Goal: Task Accomplishment & Management: Complete application form

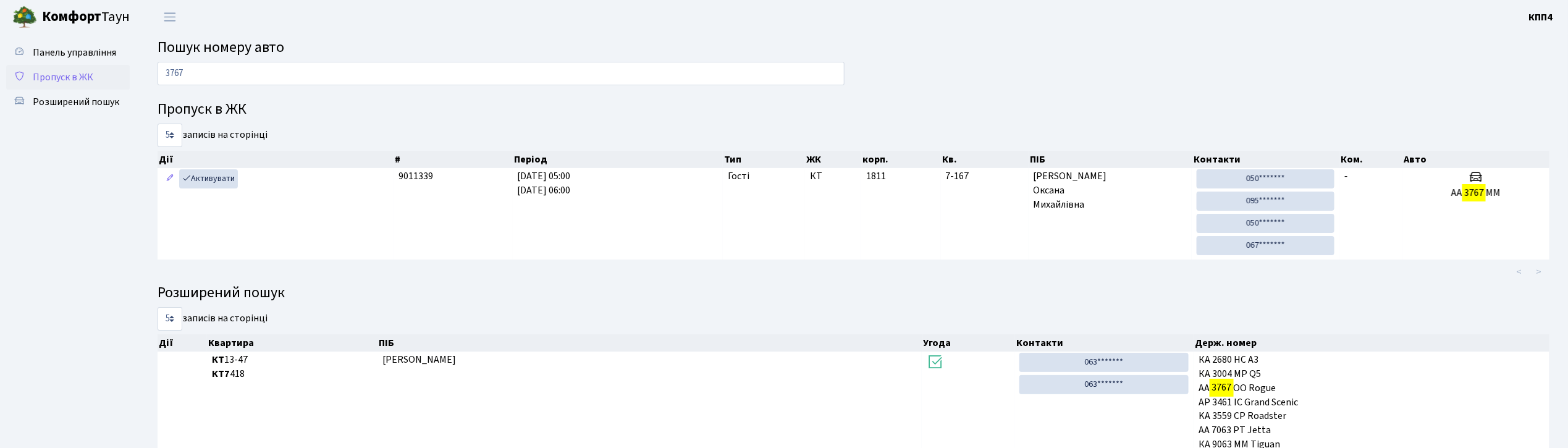
click at [80, 77] on span "Пропуск в ЖК" at bounding box center [63, 77] width 61 height 14
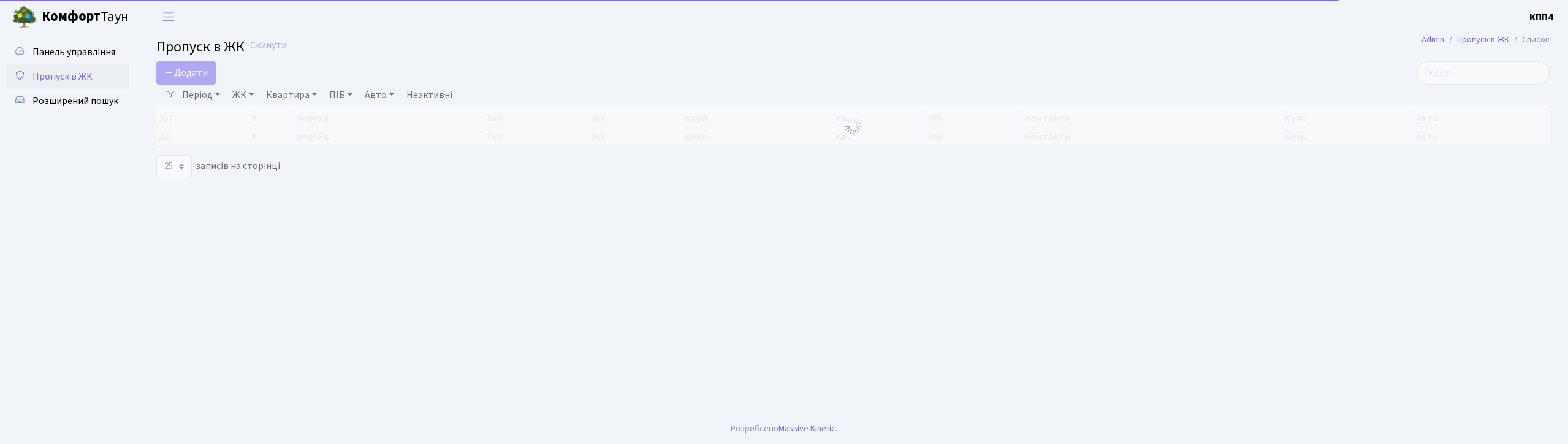
select select "25"
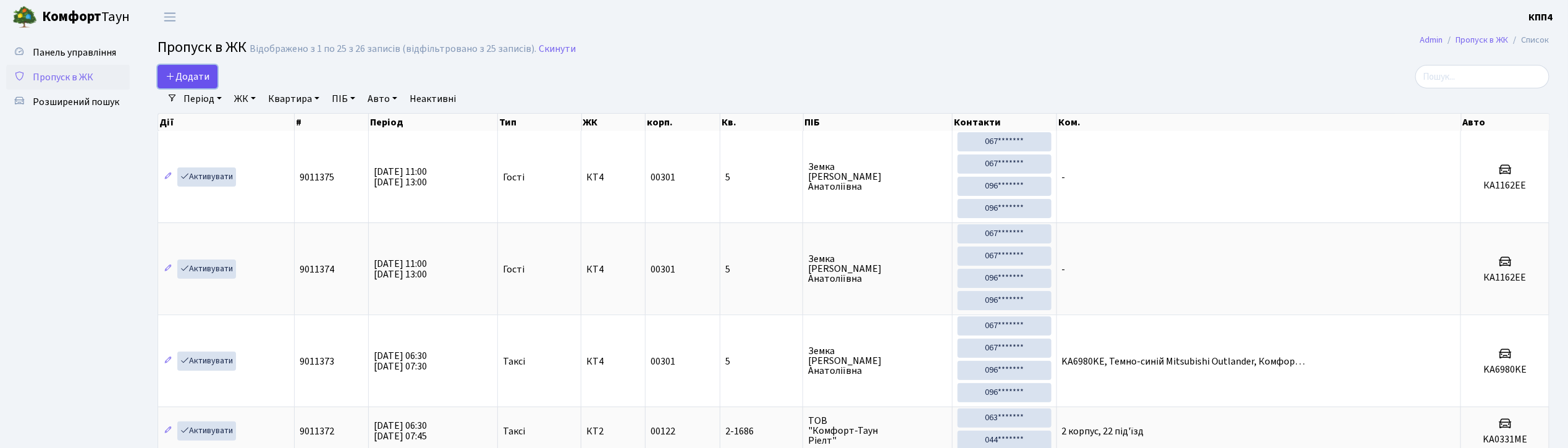
click at [176, 80] on span "Додати" at bounding box center [188, 77] width 44 height 14
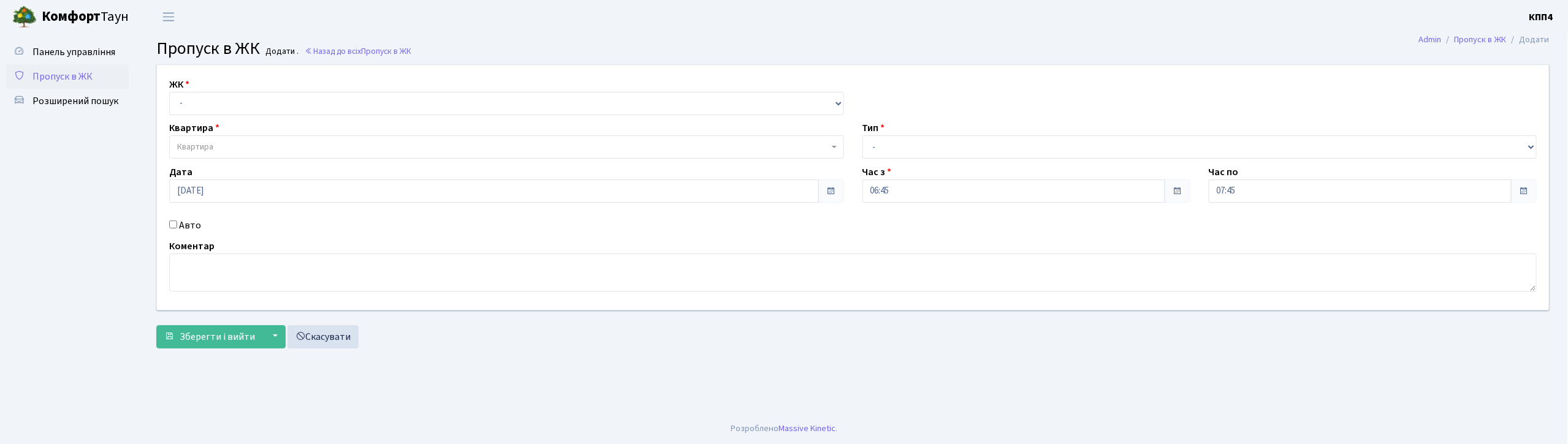
select select "271"
click at [169, 92] on select "- КТ, вул. Регенераторна, 4 КТ2, просп. Соборності, 17 КТ3, вул. Березнева, 16 …" at bounding box center [506, 103] width 675 height 23
select select
click at [224, 146] on span "Квартира" at bounding box center [503, 147] width 651 height 12
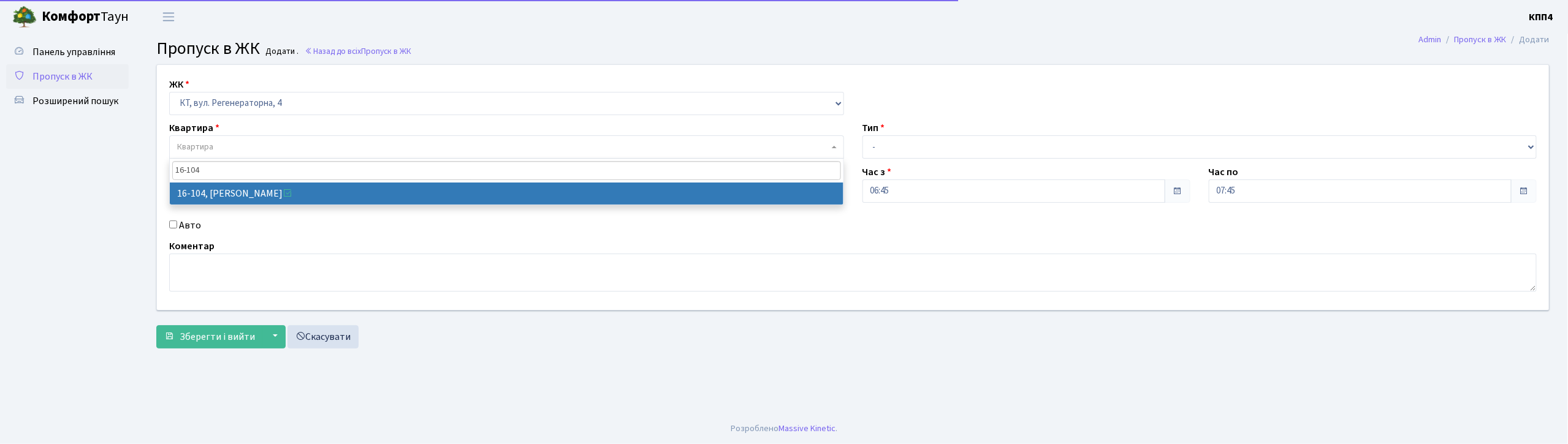
type input "16-104"
drag, startPoint x: 221, startPoint y: 189, endPoint x: 172, endPoint y: 221, distance: 58.5
select select "8665"
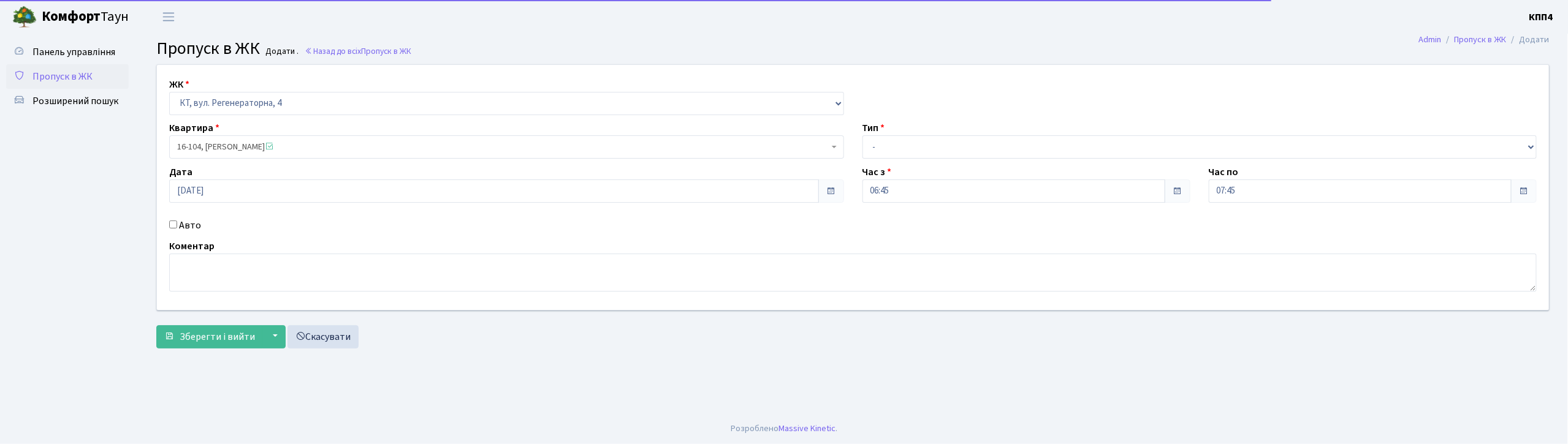
click at [174, 228] on div "Авто" at bounding box center [506, 225] width 693 height 15
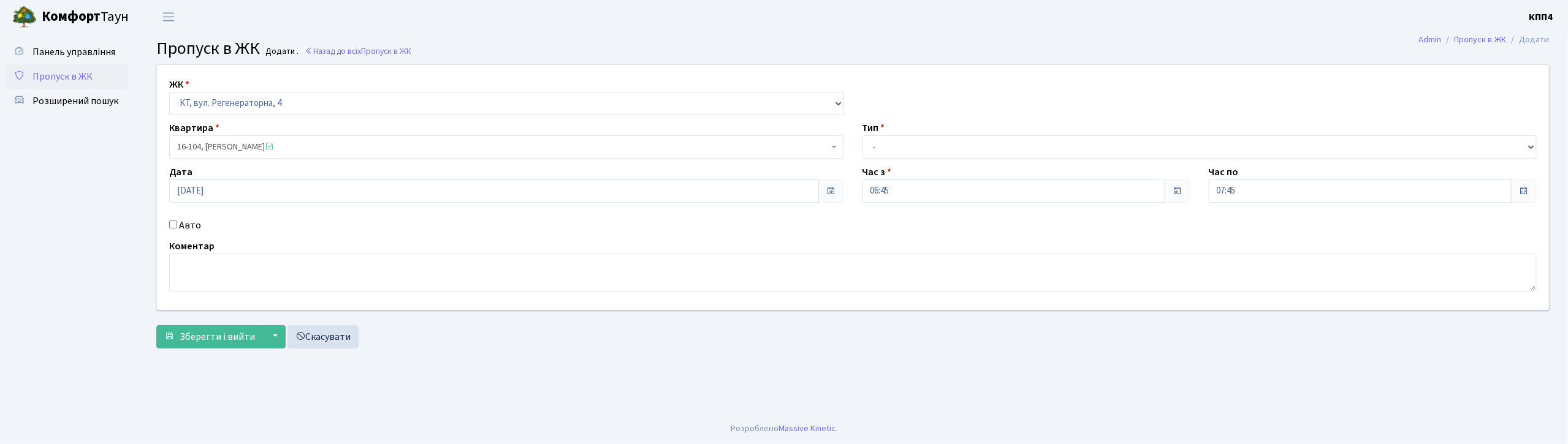
click at [188, 228] on label "Авто" at bounding box center [190, 225] width 22 height 15
click at [177, 228] on input "Авто" at bounding box center [173, 224] width 8 height 8
checkbox input "true"
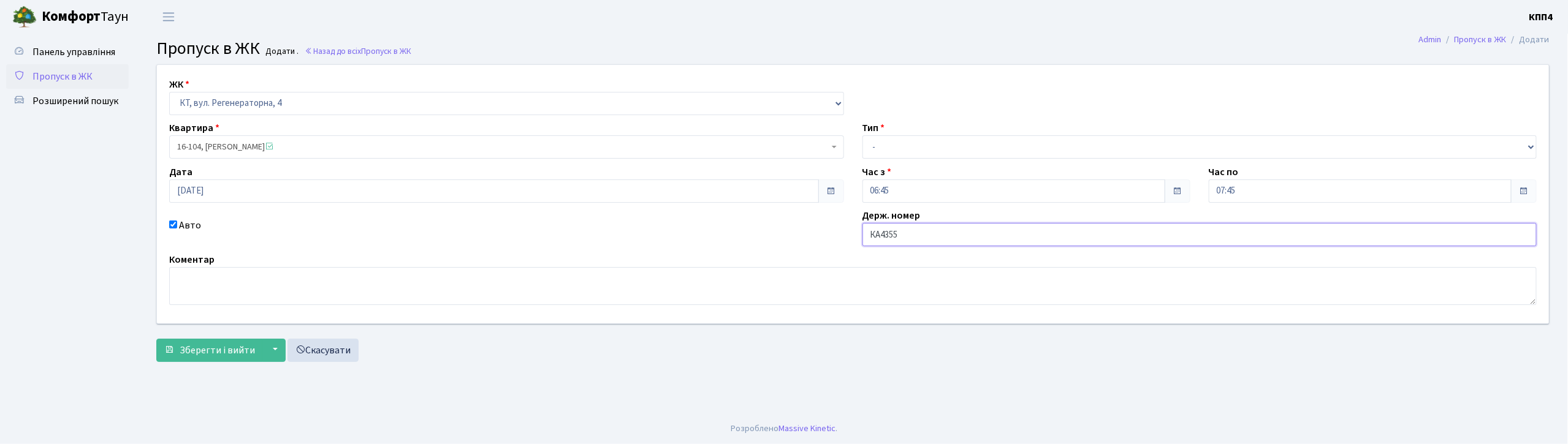
type input "КА4355КК"
click at [901, 146] on select "- Доставка Таксі Гості Сервіс" at bounding box center [1199, 147] width 675 height 23
select select "3"
click at [862, 135] on select "- Доставка Таксі Гості Сервіс" at bounding box center [1199, 147] width 675 height 23
click at [209, 356] on span "Зберегти і вийти" at bounding box center [217, 350] width 75 height 13
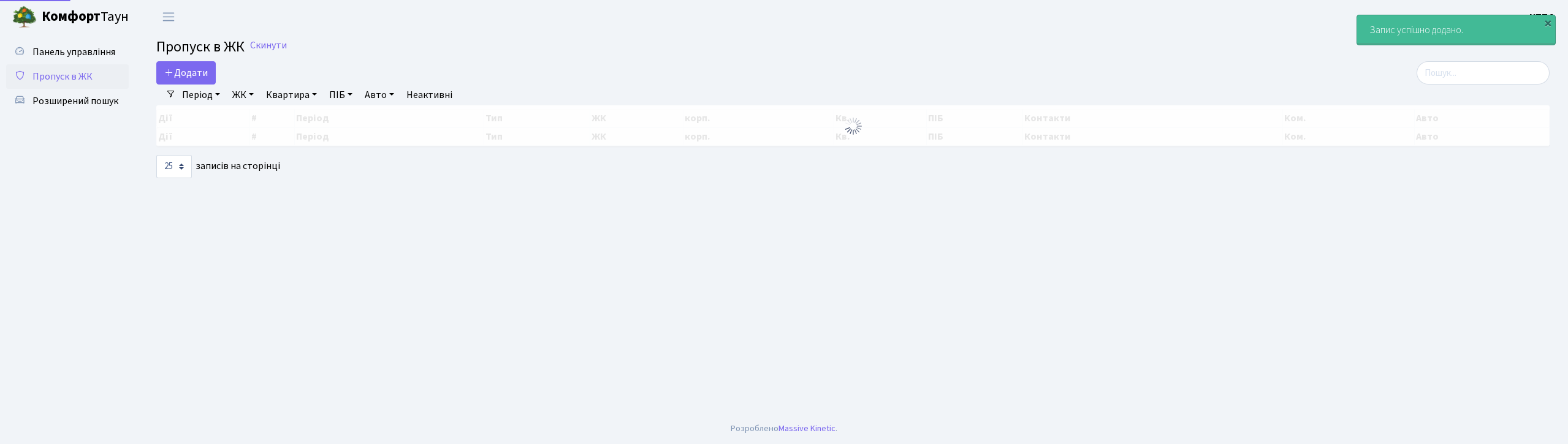
select select "25"
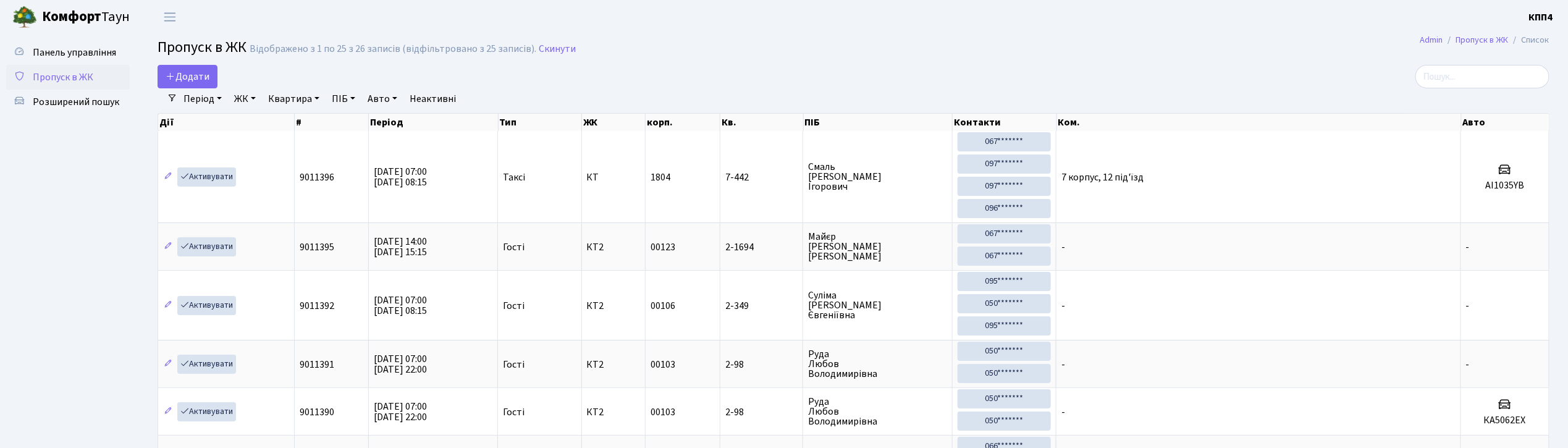
click at [184, 60] on h2 "Пропуск в ЖК Відображено з 1 по 25 з 26 записів (відфільтровано з 25 записів). …" at bounding box center [853, 50] width 1392 height 21
click at [179, 72] on span "Додати" at bounding box center [188, 77] width 44 height 14
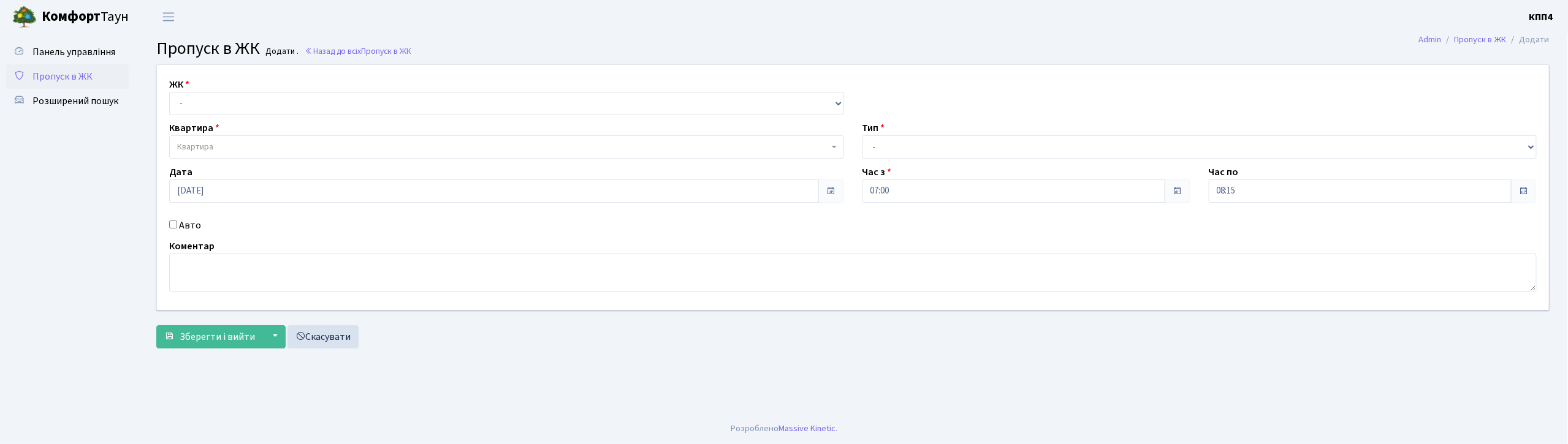
select select "271"
click at [169, 92] on select "- КТ, вул. Регенераторна, 4 КТ2, просп. [STREET_ADDRESS] [STREET_ADDRESS] [PERS…" at bounding box center [506, 103] width 675 height 23
select select
click at [240, 143] on span "Квартира" at bounding box center [503, 147] width 651 height 12
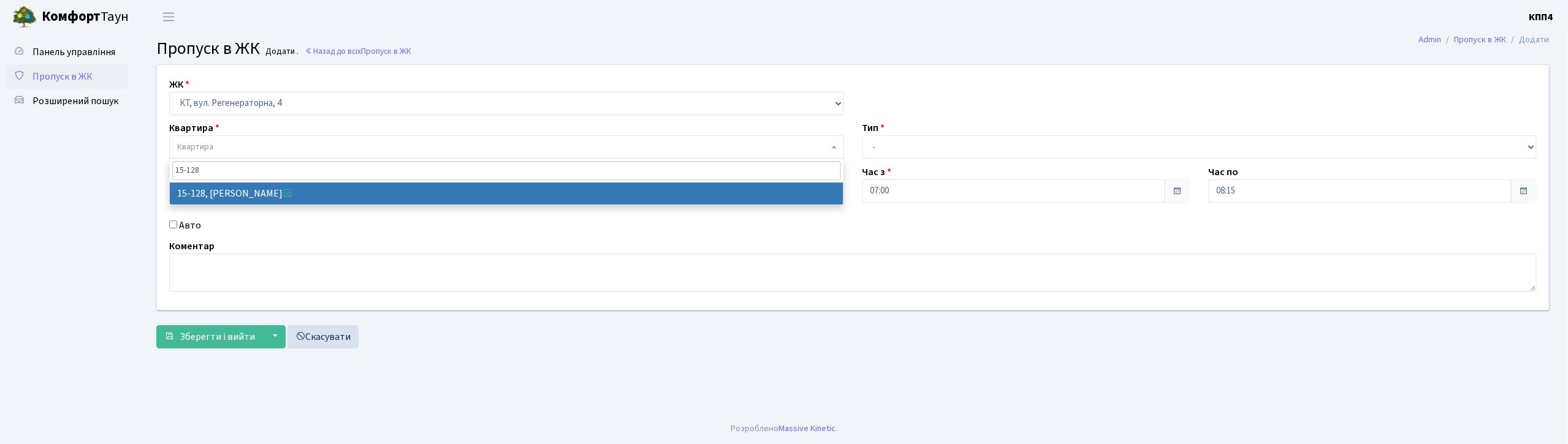
type input "15-128"
drag, startPoint x: 293, startPoint y: 187, endPoint x: 195, endPoint y: 203, distance: 99.3
select select "8903"
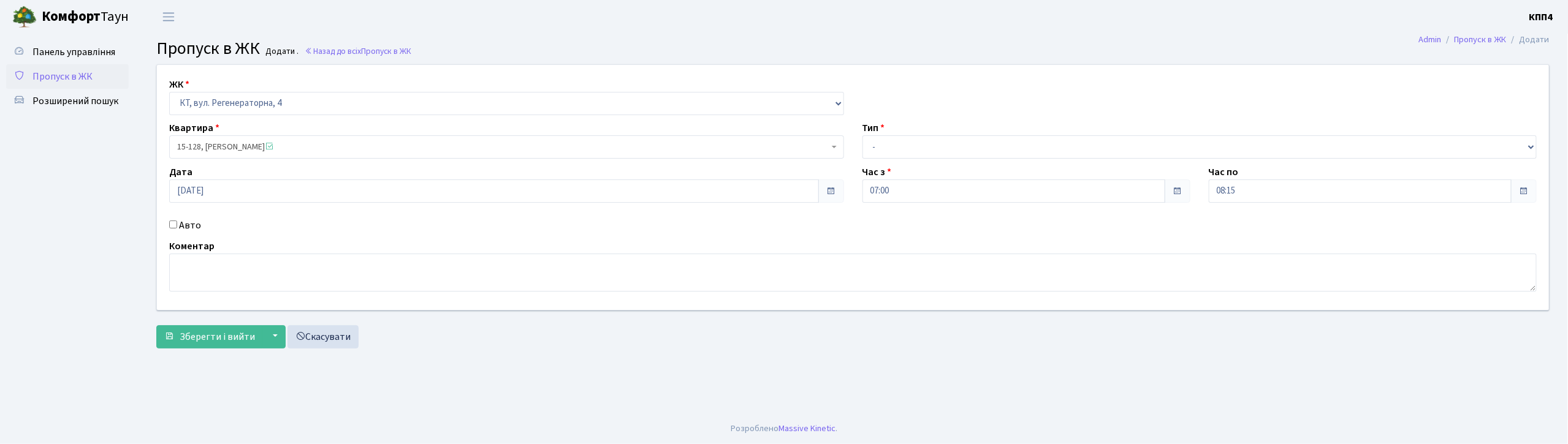
click at [179, 220] on label "Авто" at bounding box center [190, 225] width 22 height 15
click at [177, 220] on input "Авто" at bounding box center [173, 224] width 8 height 8
checkbox input "true"
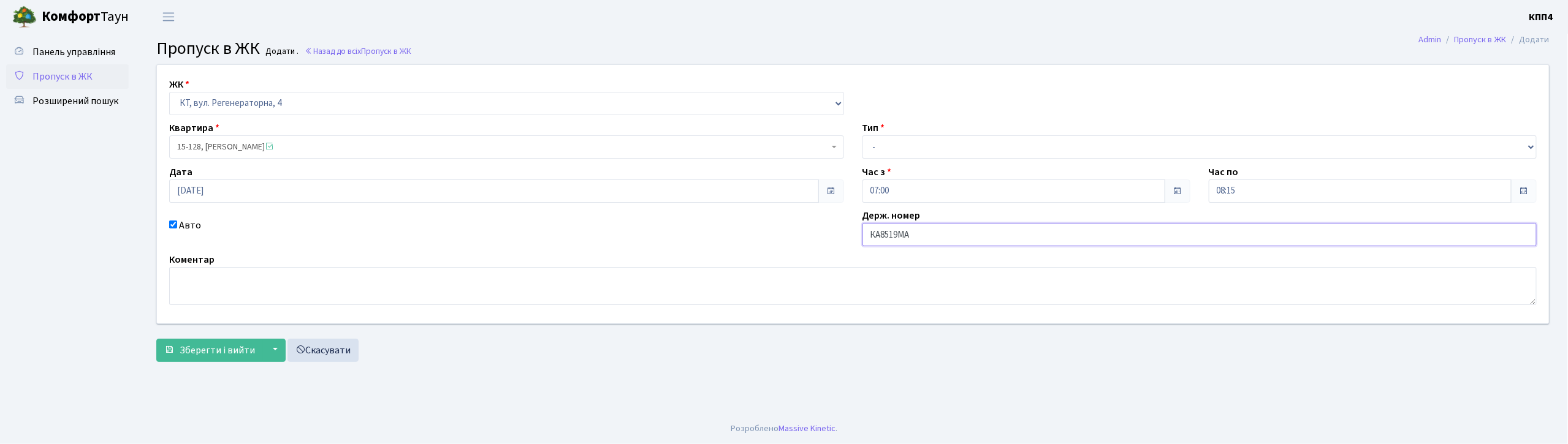
type input "КА8519МА"
click at [885, 148] on select "- Доставка Таксі Гості Сервіс" at bounding box center [1199, 147] width 675 height 23
select select "2"
click at [862, 135] on select "- Доставка Таксі Гості Сервіс" at bounding box center [1199, 147] width 675 height 23
click at [241, 353] on span "Зберегти і вийти" at bounding box center [217, 350] width 75 height 13
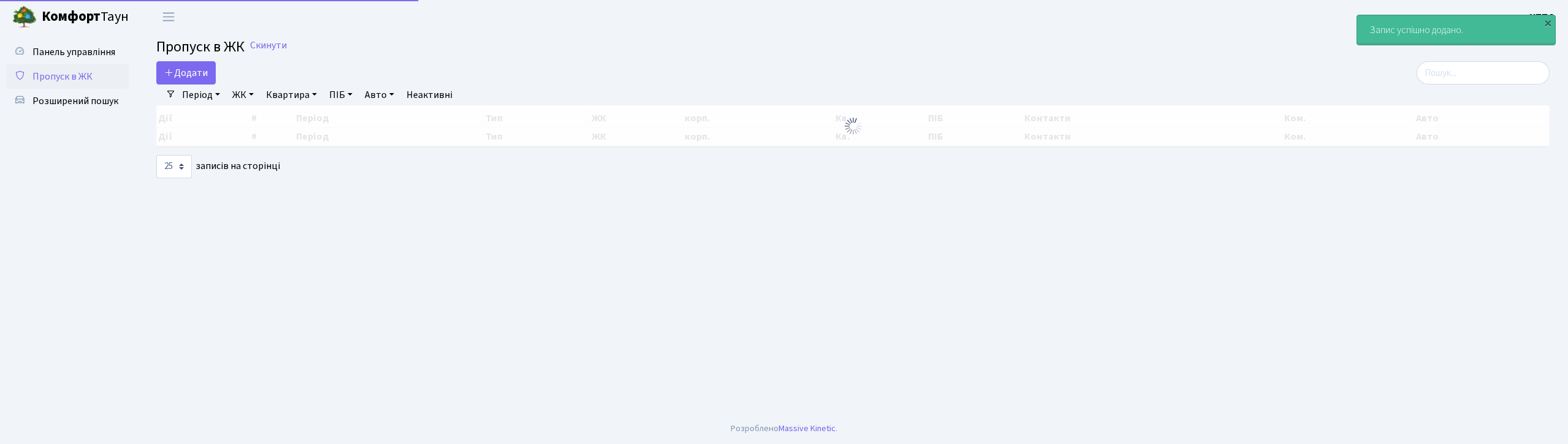
select select "25"
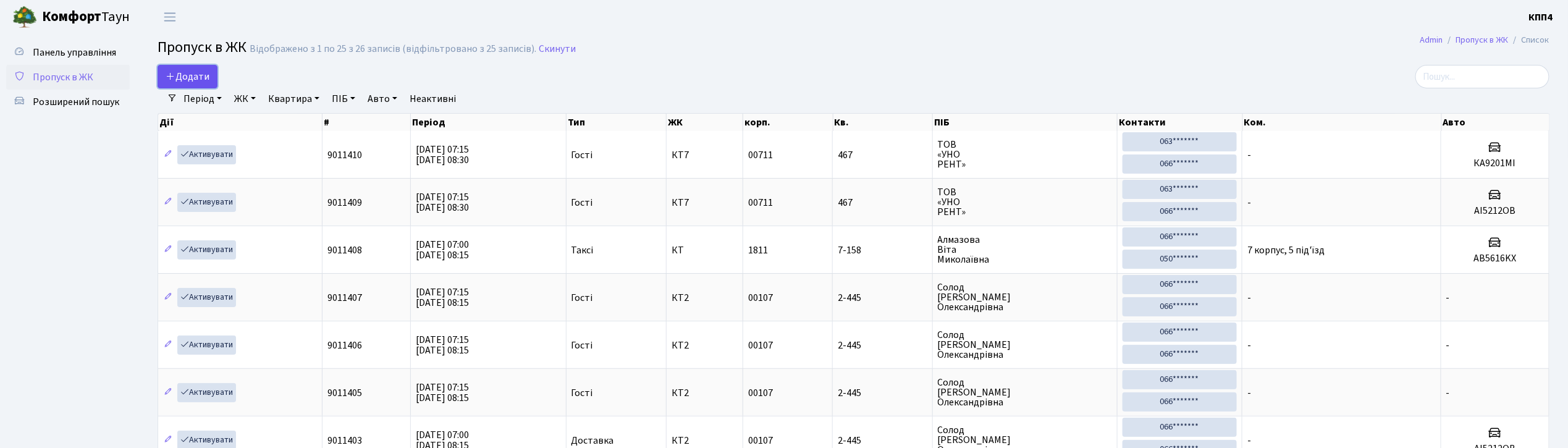
click at [212, 87] on link "Додати" at bounding box center [188, 76] width 60 height 23
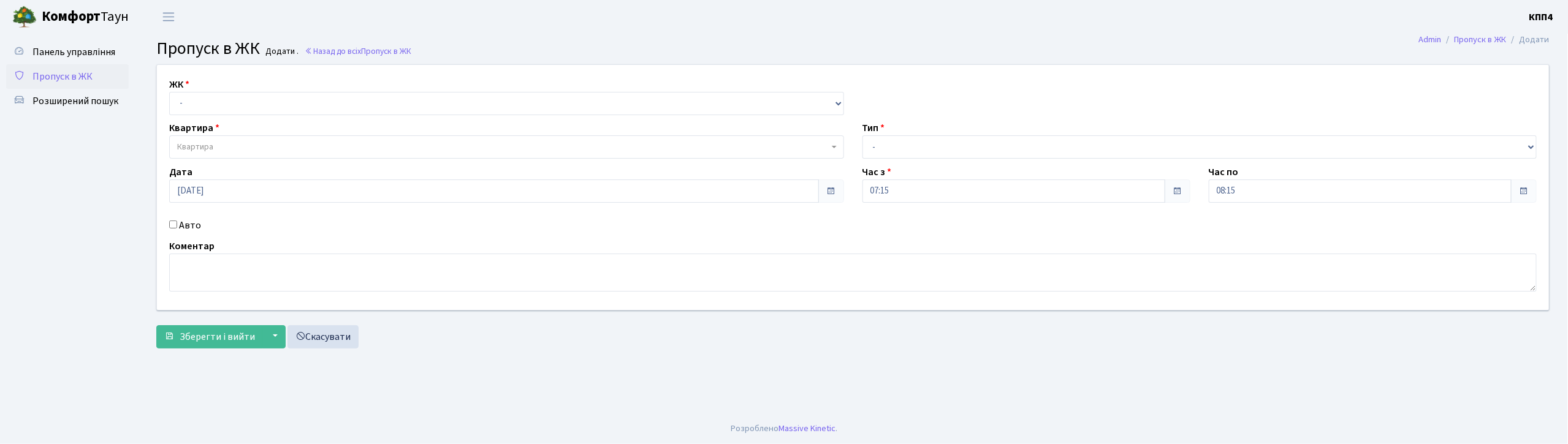
select select "271"
click at [169, 92] on select "- КТ, вул. Регенераторна, 4 КТ2, просп. Соборності, 17 КТ3, вул. Березнева, 16 …" at bounding box center [506, 103] width 675 height 23
select select
click at [243, 147] on span "Квартира" at bounding box center [503, 147] width 651 height 12
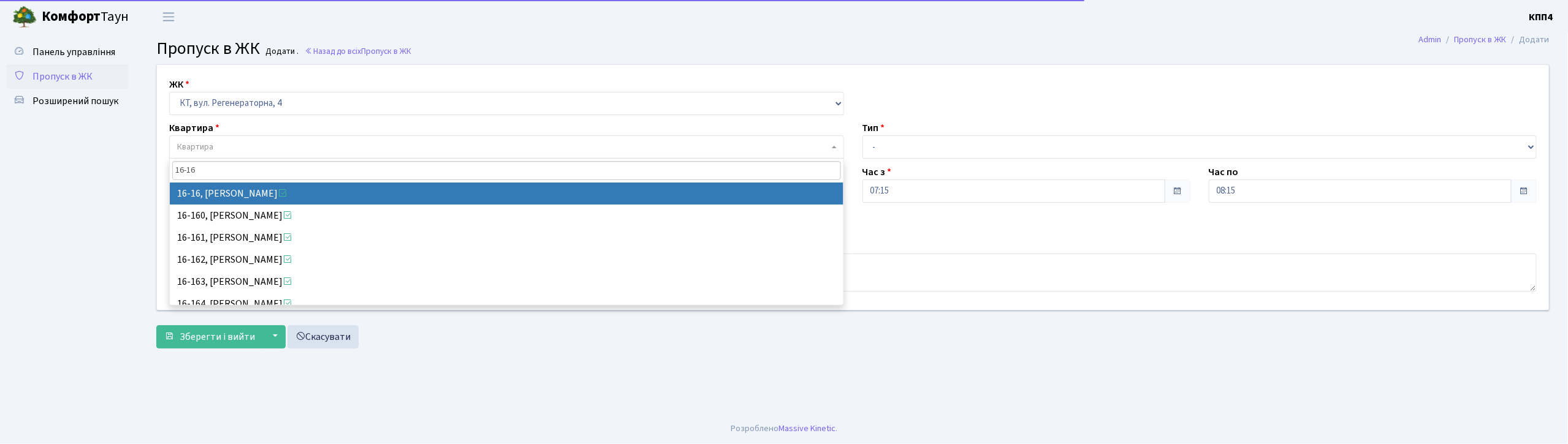
type input "16-16"
select select "8577"
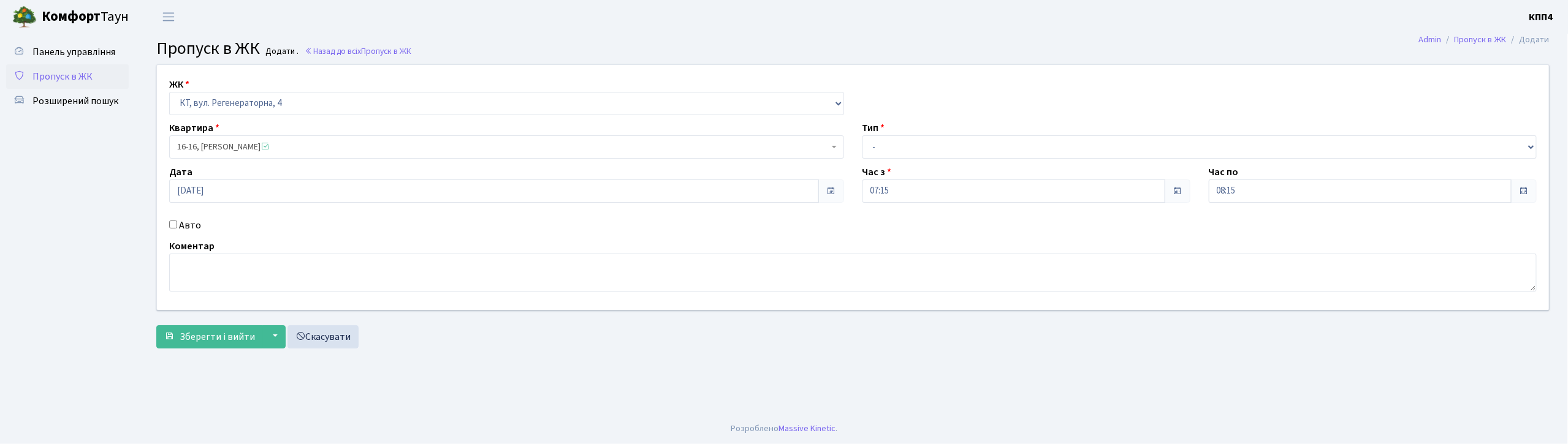
click at [178, 223] on div "Авто" at bounding box center [506, 225] width 693 height 15
click at [190, 231] on label "Авто" at bounding box center [190, 225] width 22 height 15
click at [177, 228] on input "Авто" at bounding box center [173, 224] width 8 height 8
checkbox input "true"
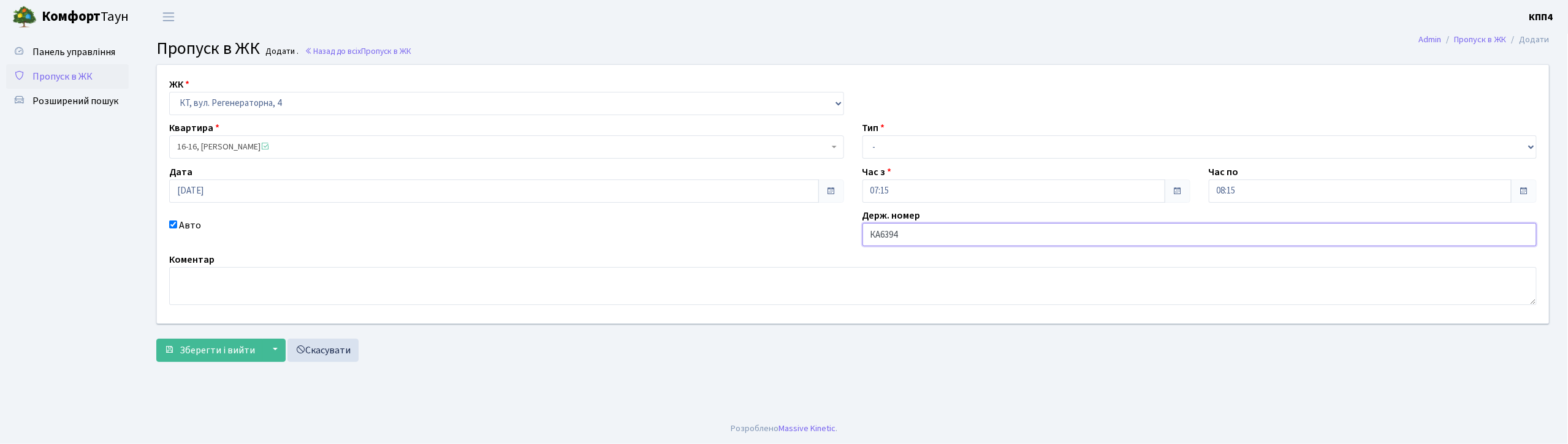
type input "КА6394МТ"
click at [890, 147] on select "- Доставка Таксі Гості Сервіс" at bounding box center [1199, 147] width 675 height 23
select select "2"
click at [862, 135] on select "- Доставка Таксі Гості Сервіс" at bounding box center [1199, 147] width 675 height 23
click at [229, 353] on span "Зберегти і вийти" at bounding box center [217, 350] width 75 height 13
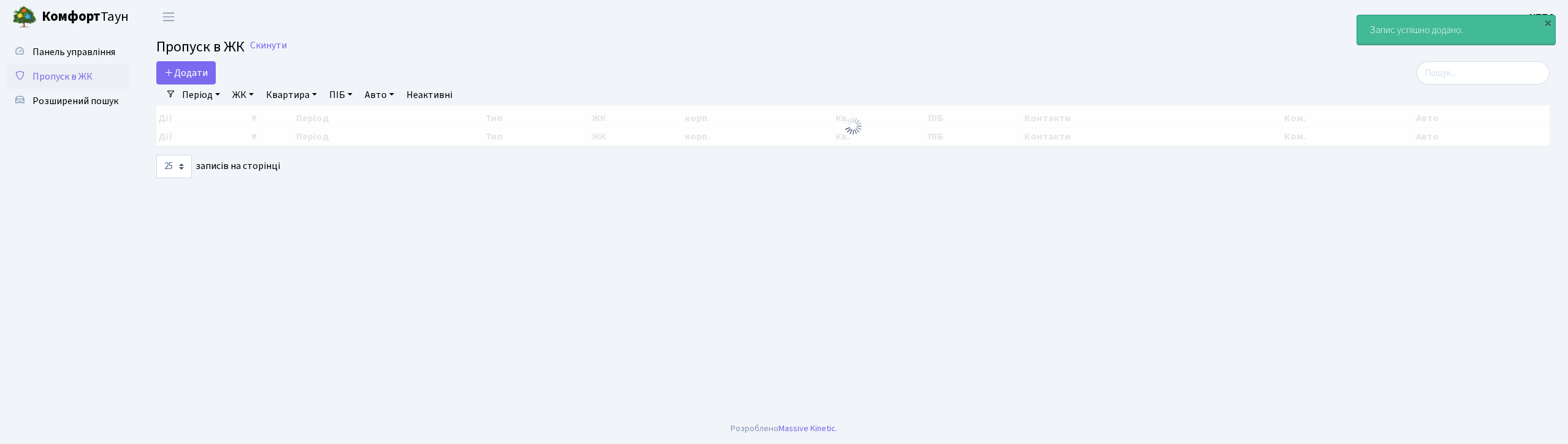
select select "25"
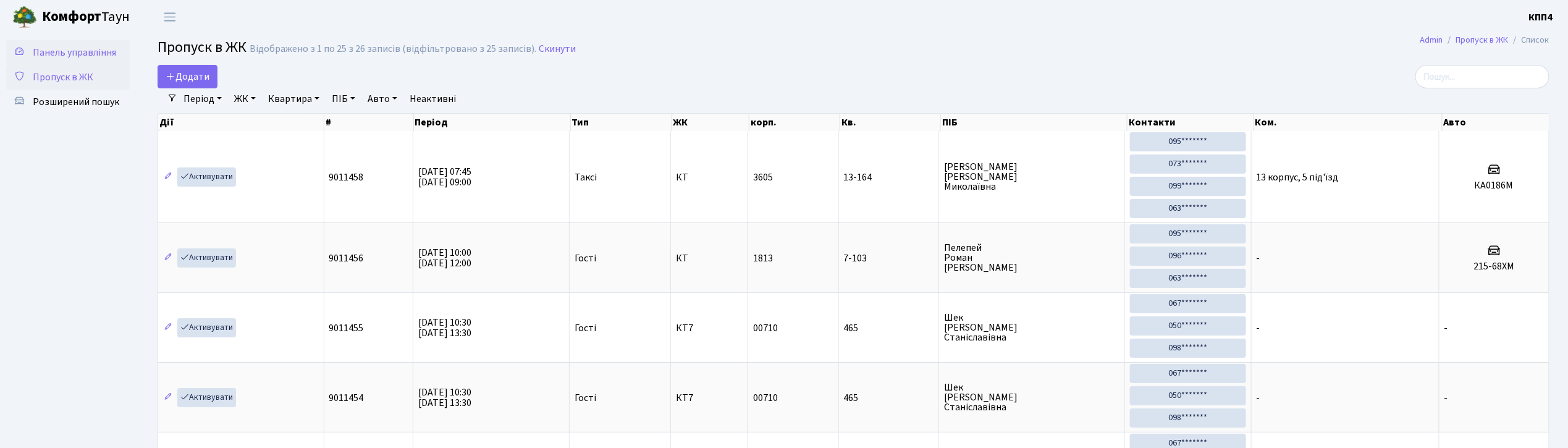
click at [98, 52] on span "Панель управління" at bounding box center [74, 53] width 83 height 14
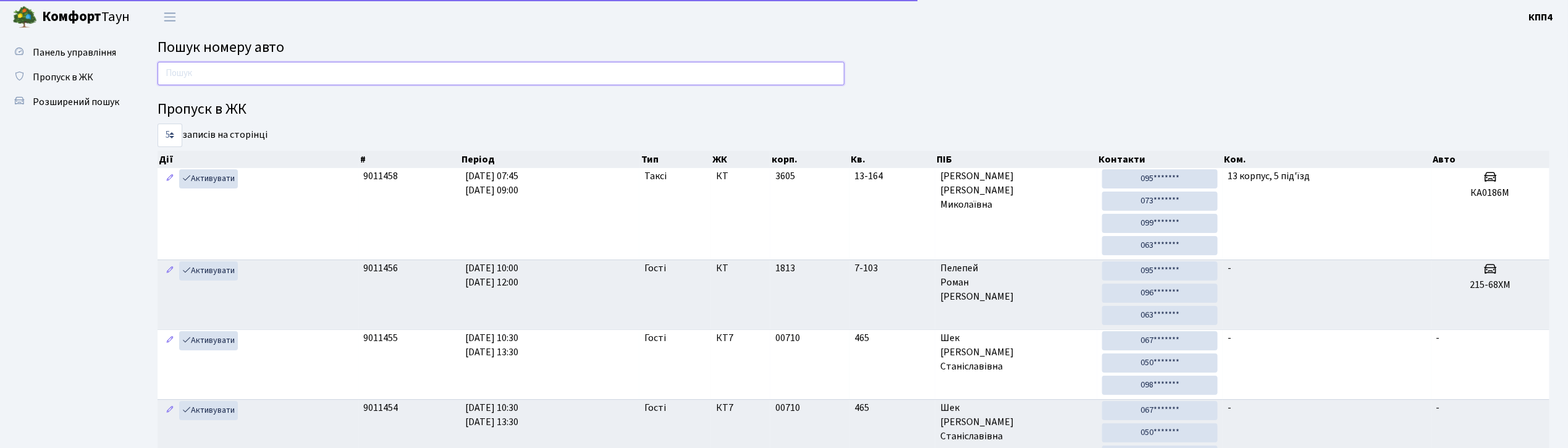
drag, startPoint x: 236, startPoint y: 75, endPoint x: 236, endPoint y: 84, distance: 9.0
click at [236, 77] on input "text" at bounding box center [501, 73] width 687 height 23
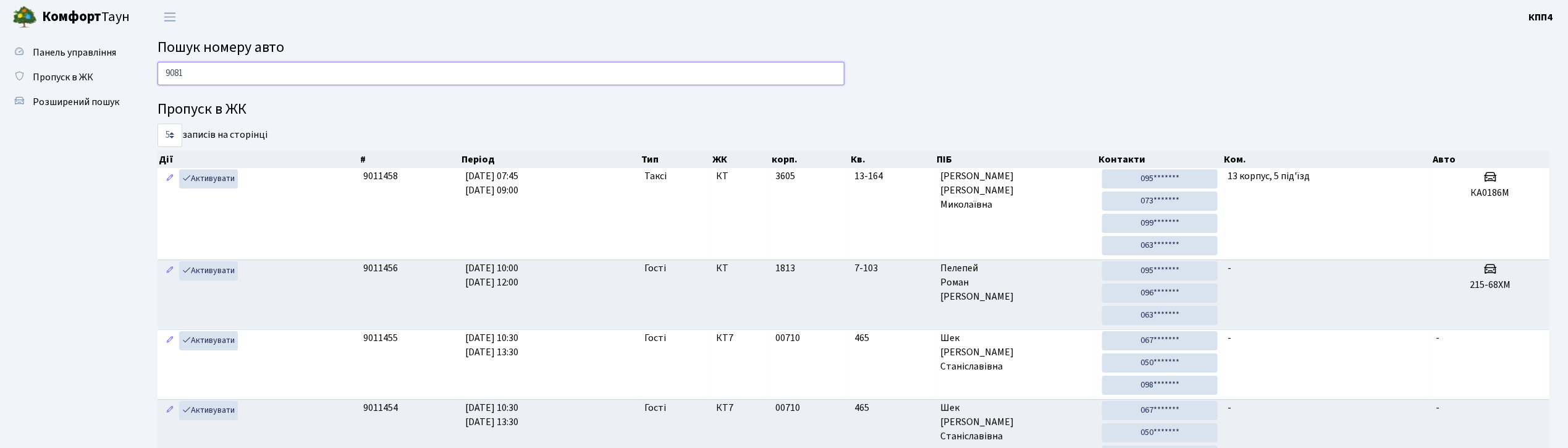
type input "9081"
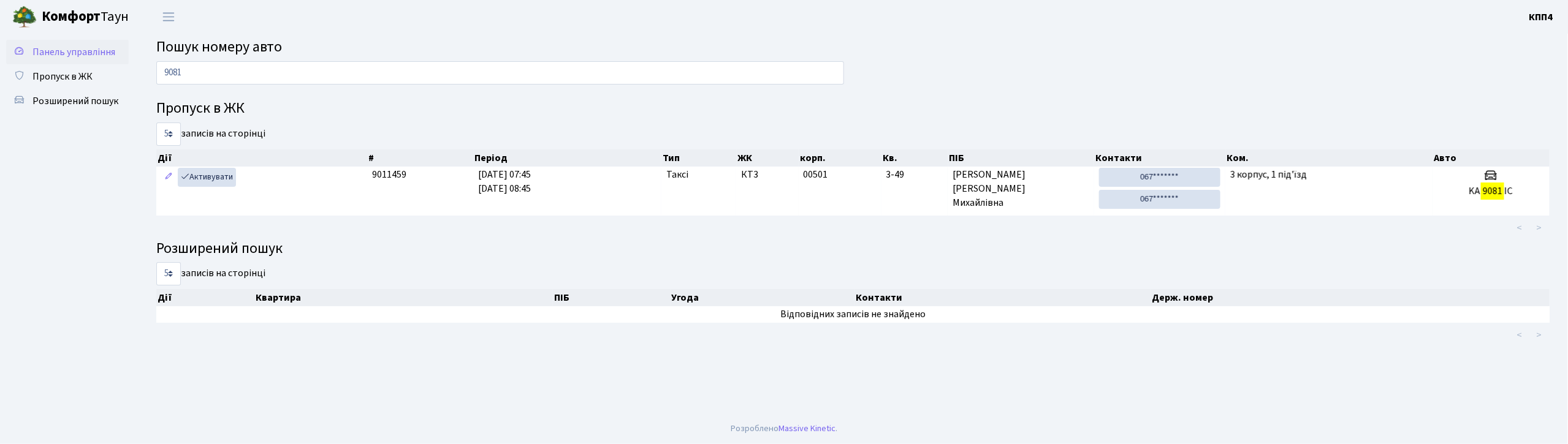
click at [66, 51] on span "Панель управління" at bounding box center [74, 52] width 83 height 13
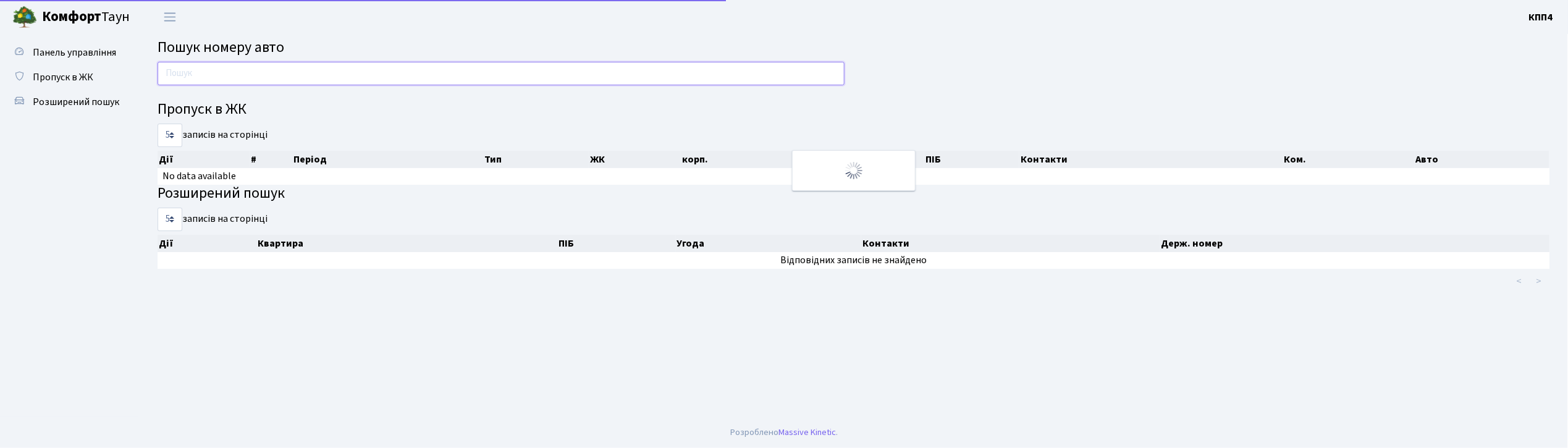
click at [248, 77] on input "text" at bounding box center [501, 73] width 687 height 23
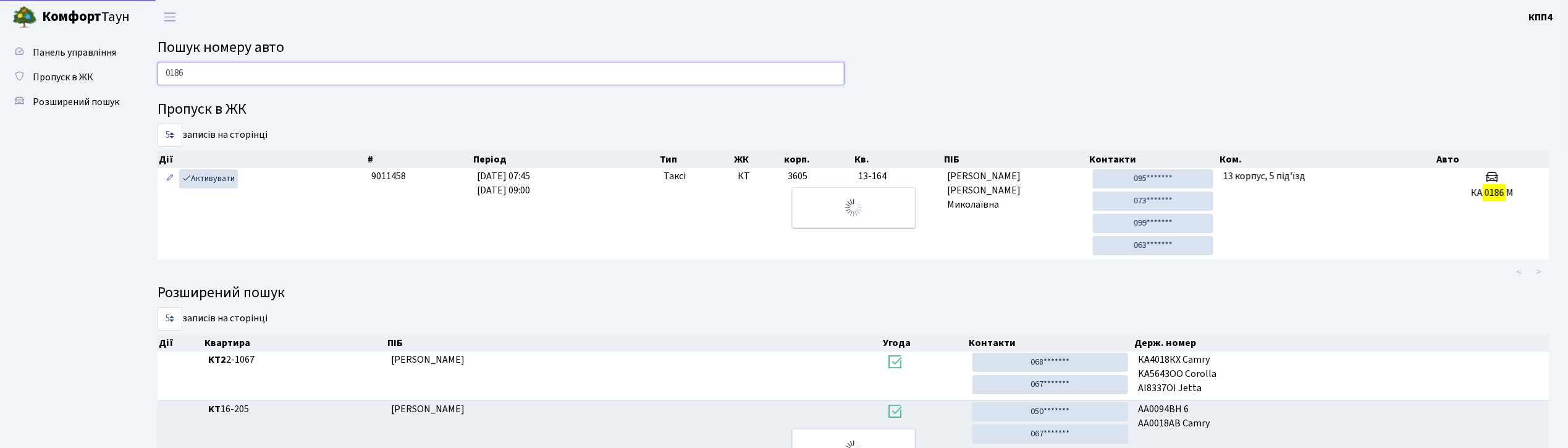
type input "0186"
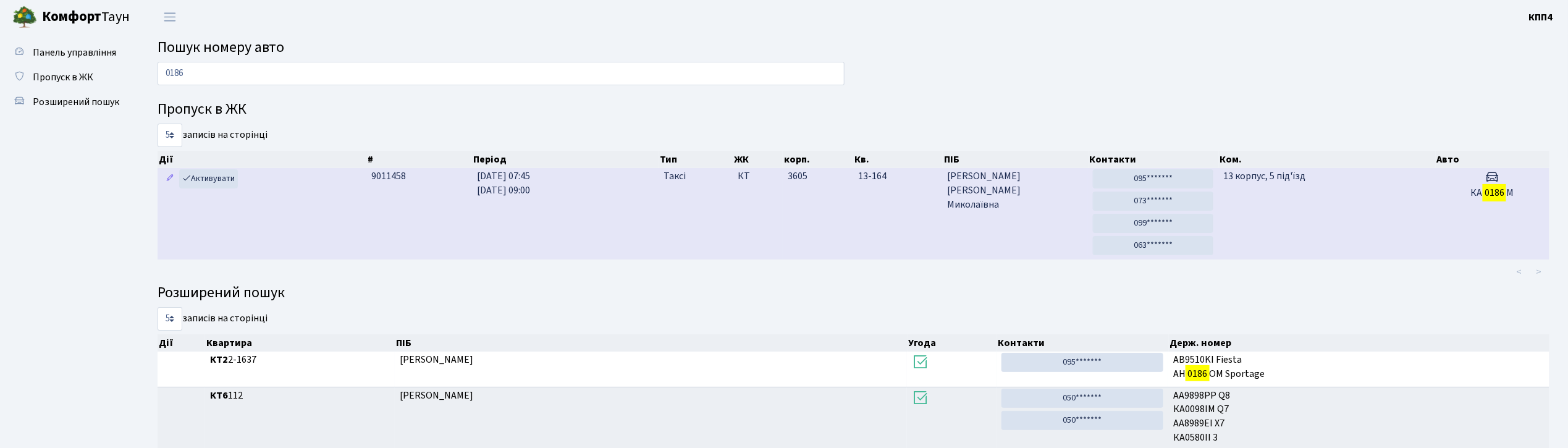
click at [1407, 230] on td "13 корпус, 5 під'їзд" at bounding box center [1326, 214] width 217 height 92
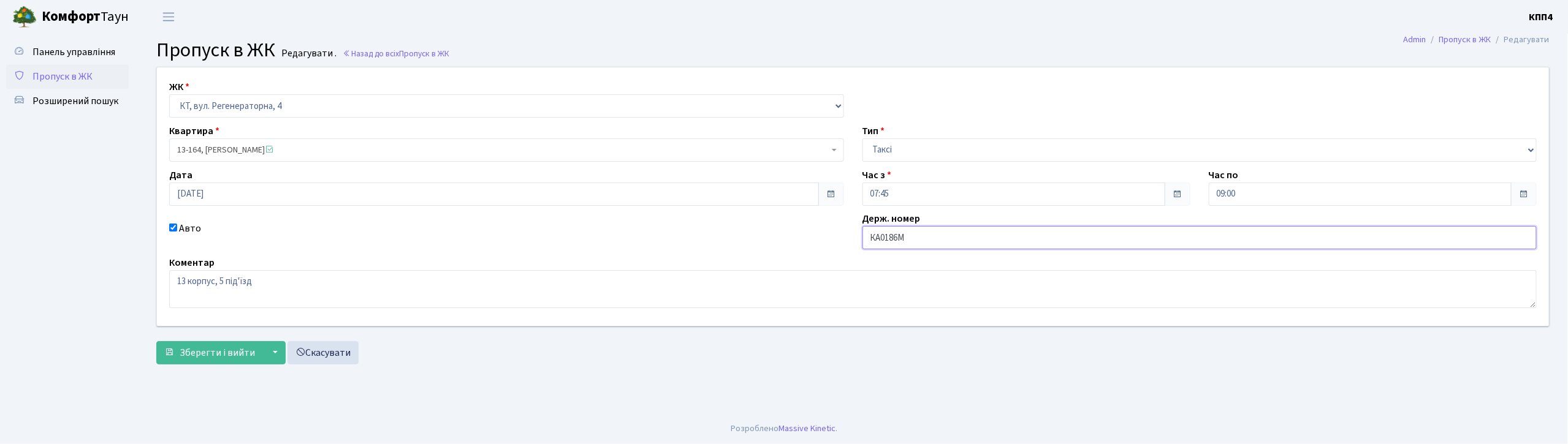
click at [920, 234] on input "КА0186М" at bounding box center [1199, 237] width 675 height 23
type input "КА0186МТ"
click at [206, 351] on span "Зберегти і вийти" at bounding box center [217, 353] width 75 height 13
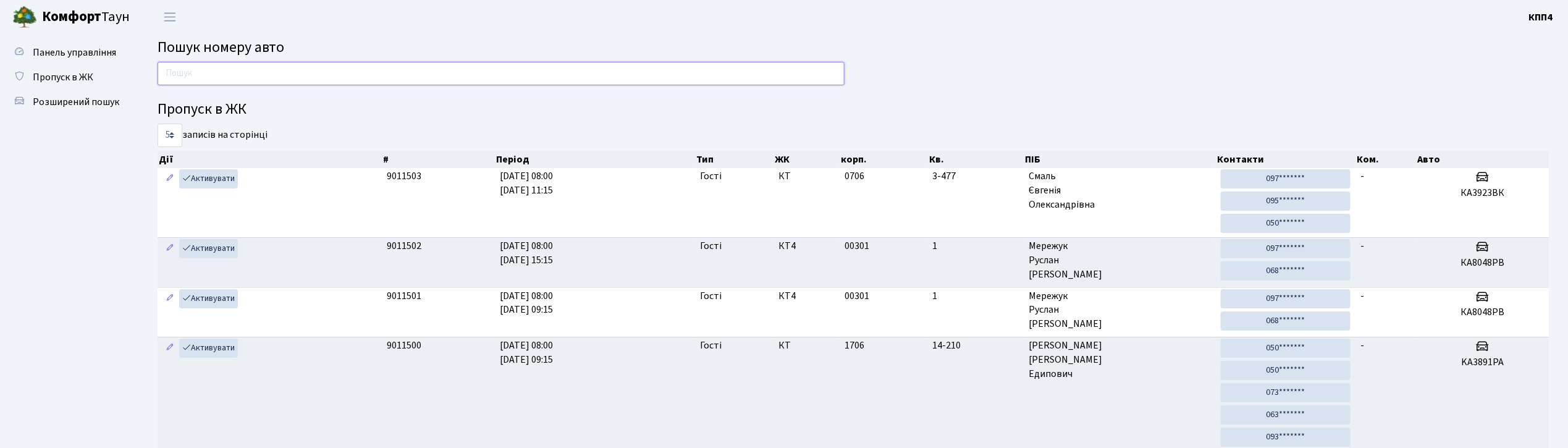
drag, startPoint x: 371, startPoint y: 75, endPoint x: 381, endPoint y: 75, distance: 10.0
click at [372, 75] on input "text" at bounding box center [501, 73] width 687 height 23
click at [1224, 65] on div "Пропуск в ЖК 5 10 25 50 записів на сторінці Дії # Період Тип ЖК корп. Кв. ПІБ К…" at bounding box center [854, 413] width 1410 height 704
drag, startPoint x: 624, startPoint y: 68, endPoint x: 713, endPoint y: 80, distance: 89.8
click at [624, 68] on input "text" at bounding box center [501, 73] width 687 height 23
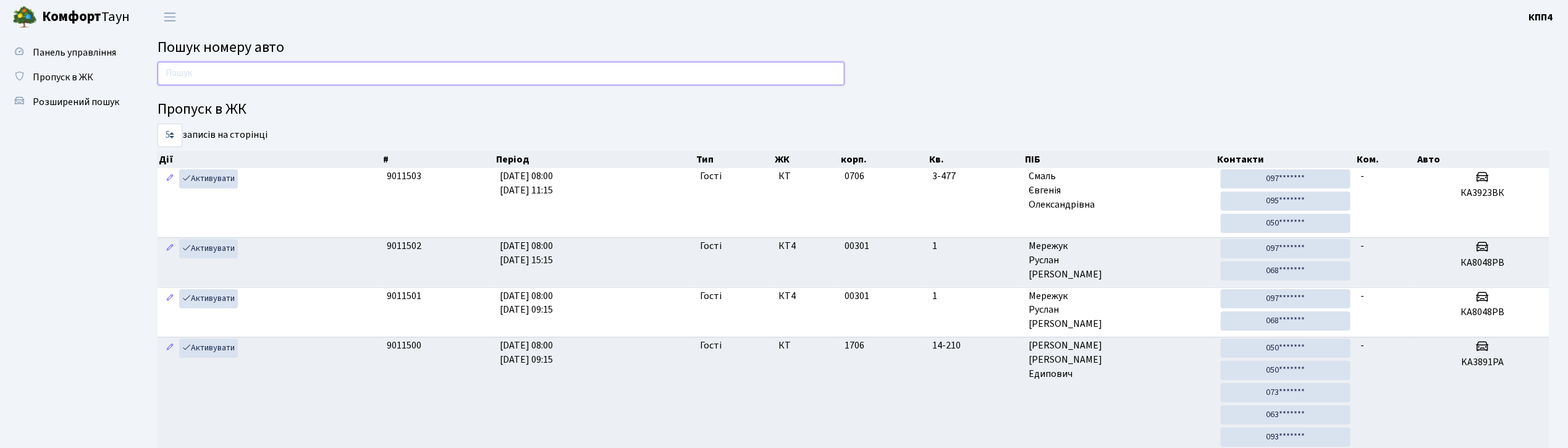
drag, startPoint x: 230, startPoint y: 70, endPoint x: 236, endPoint y: 67, distance: 6.7
click at [231, 69] on input "text" at bounding box center [501, 73] width 687 height 23
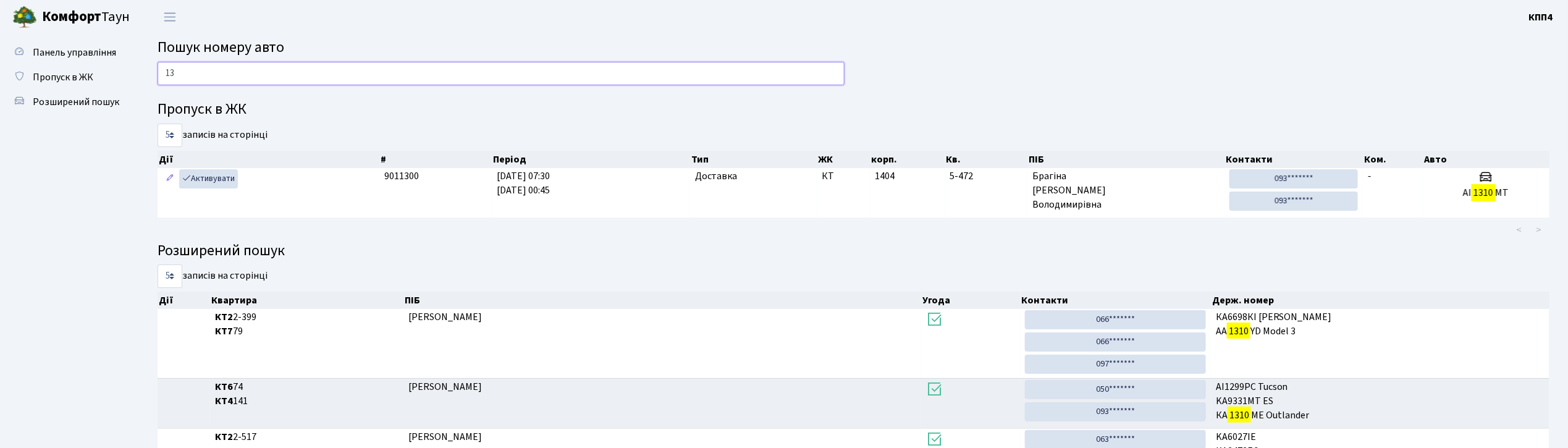
type input "1"
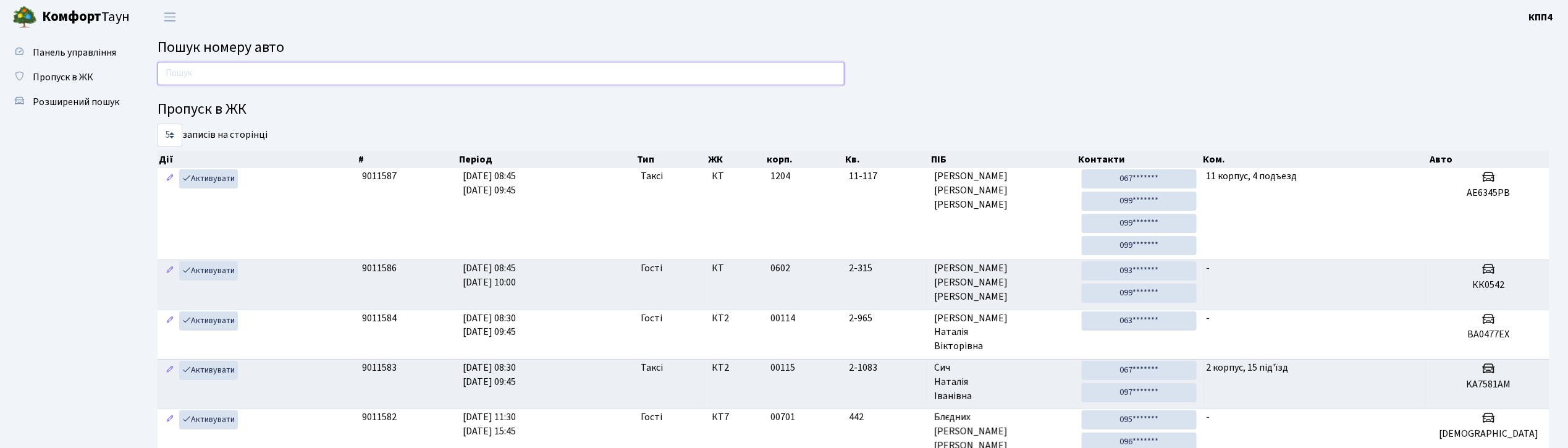
click at [208, 71] on input "text" at bounding box center [501, 73] width 687 height 23
type input "5121"
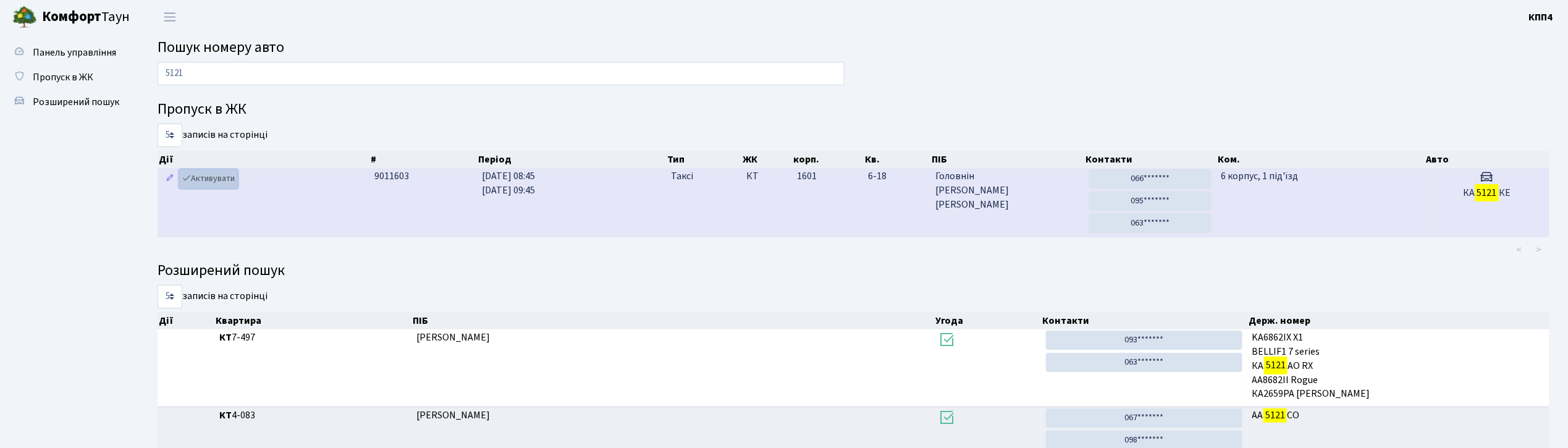
click at [218, 179] on link "Активувати" at bounding box center [209, 179] width 59 height 20
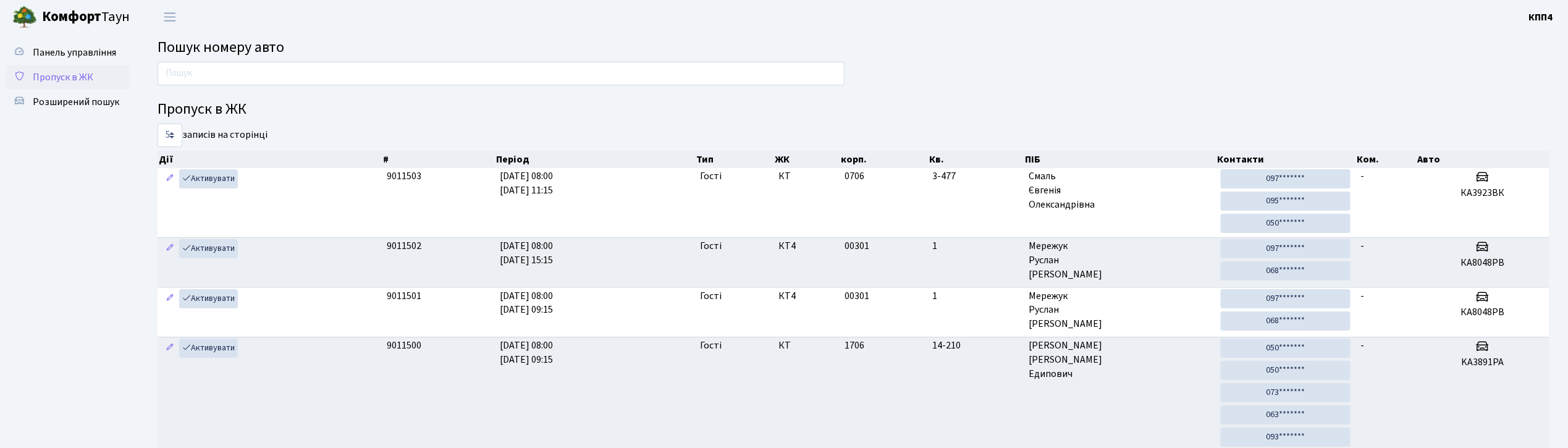
click at [67, 75] on span "Пропуск в ЖК" at bounding box center [63, 77] width 61 height 14
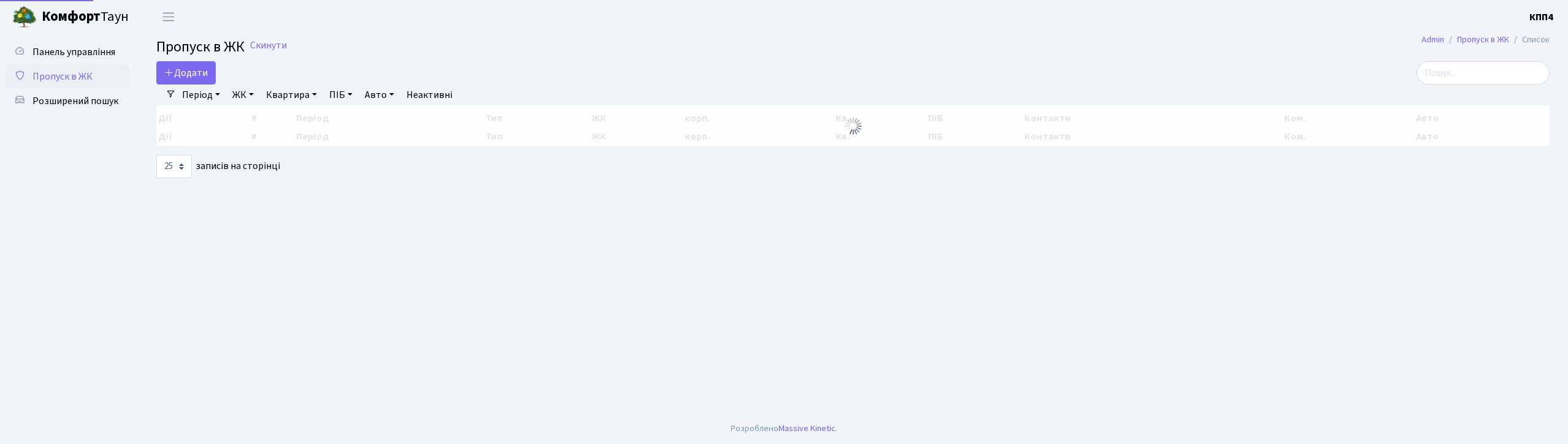
select select "25"
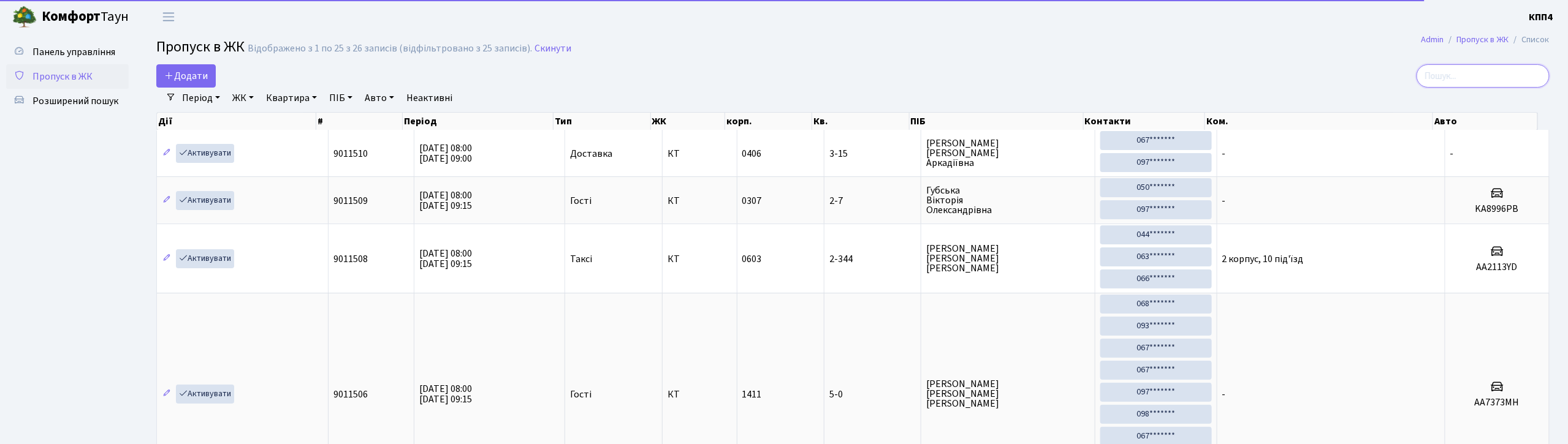
click at [1465, 72] on input "search" at bounding box center [1483, 75] width 133 height 23
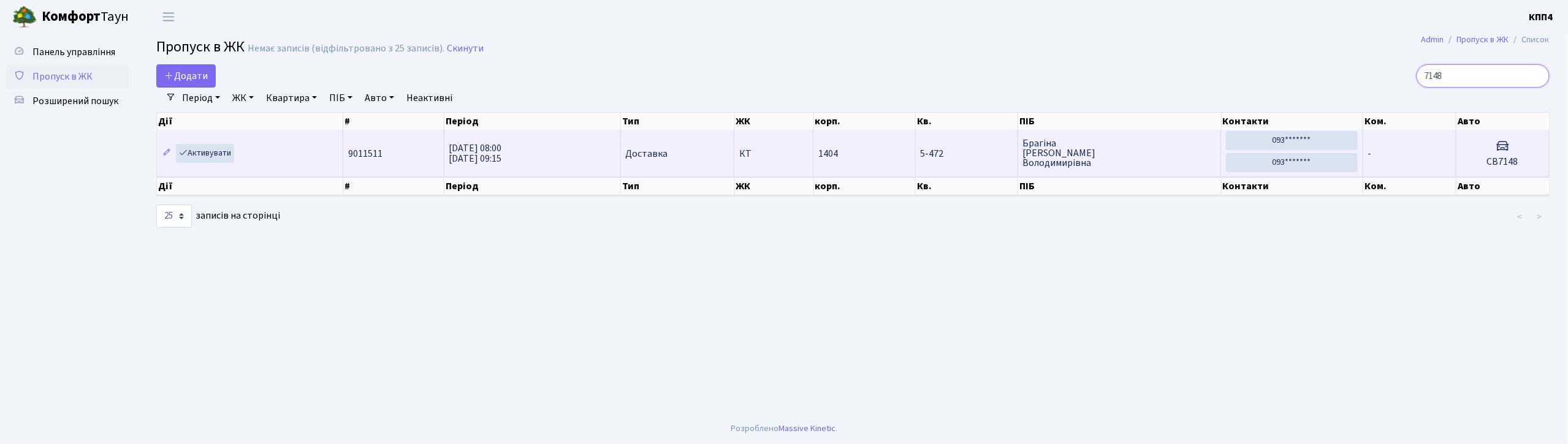
type input "7148"
click at [1526, 159] on h5 "СВ7148" at bounding box center [1502, 162] width 83 height 12
click at [1143, 148] on span "[PERSON_NAME]" at bounding box center [1119, 153] width 193 height 30
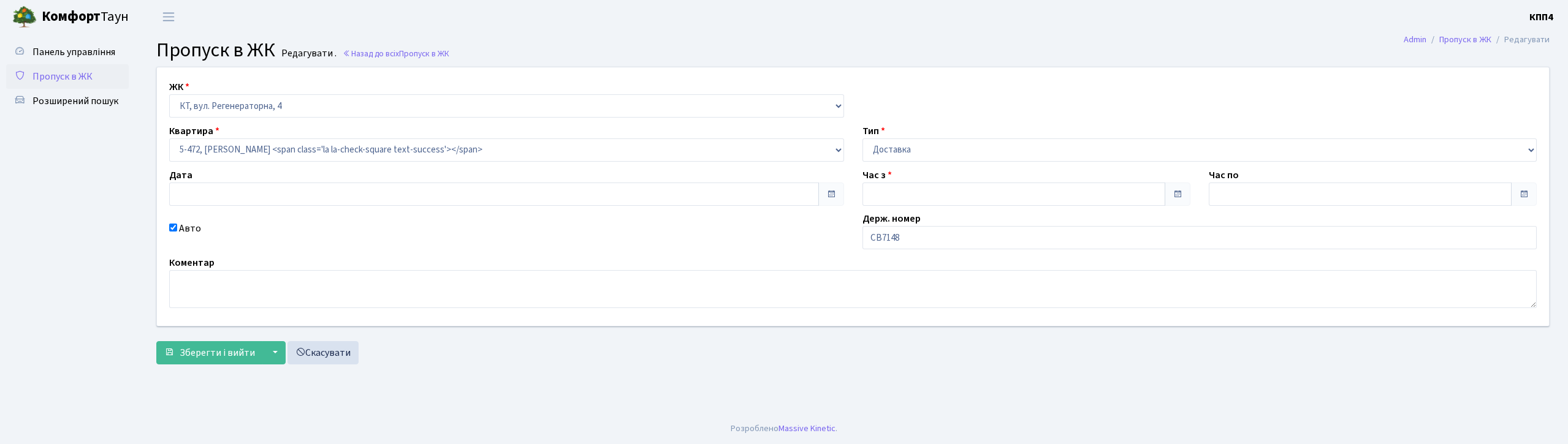
type input "[DATE]"
type input "08:00"
type input "09:15"
checkbox input "true"
click at [921, 241] on input "СВ7148" at bounding box center [1199, 237] width 675 height 23
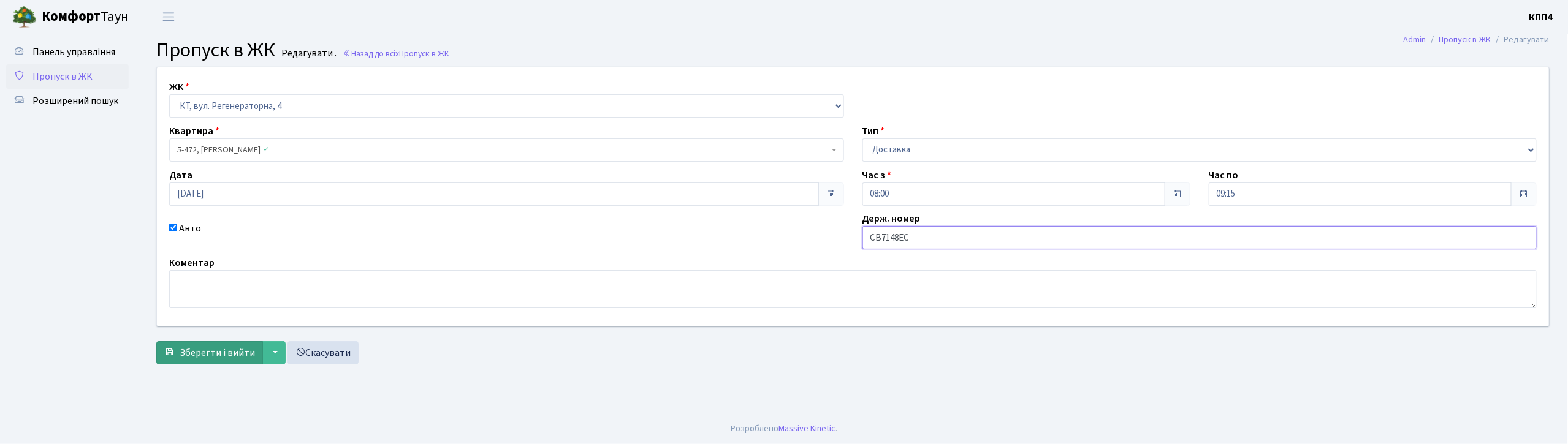
type input "СВ7148ЕС"
click at [222, 355] on span "Зберегти і вийти" at bounding box center [217, 353] width 75 height 13
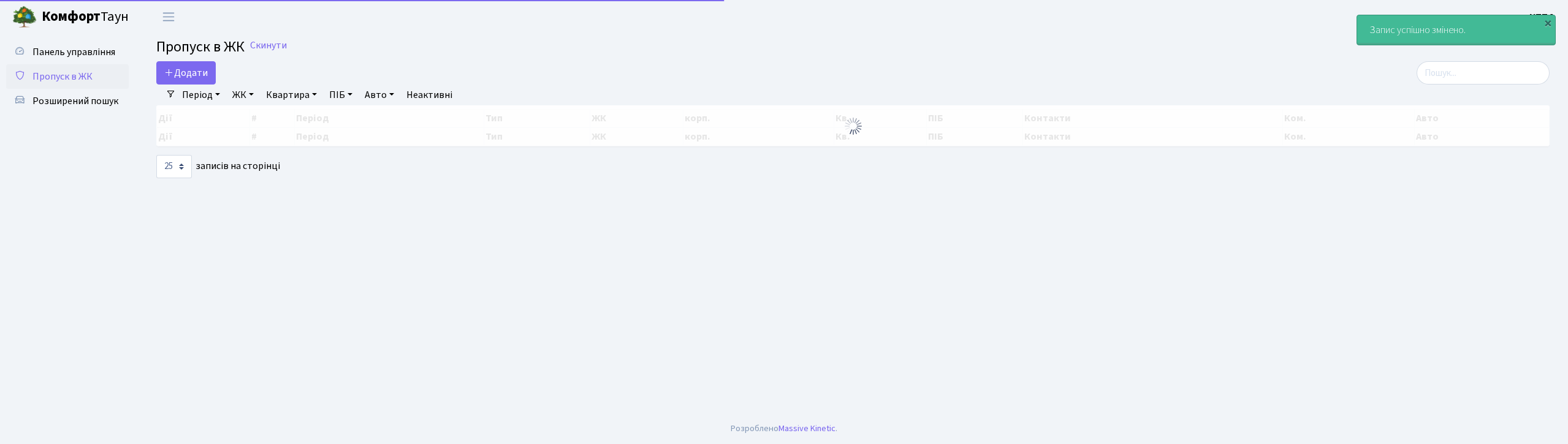
select select "25"
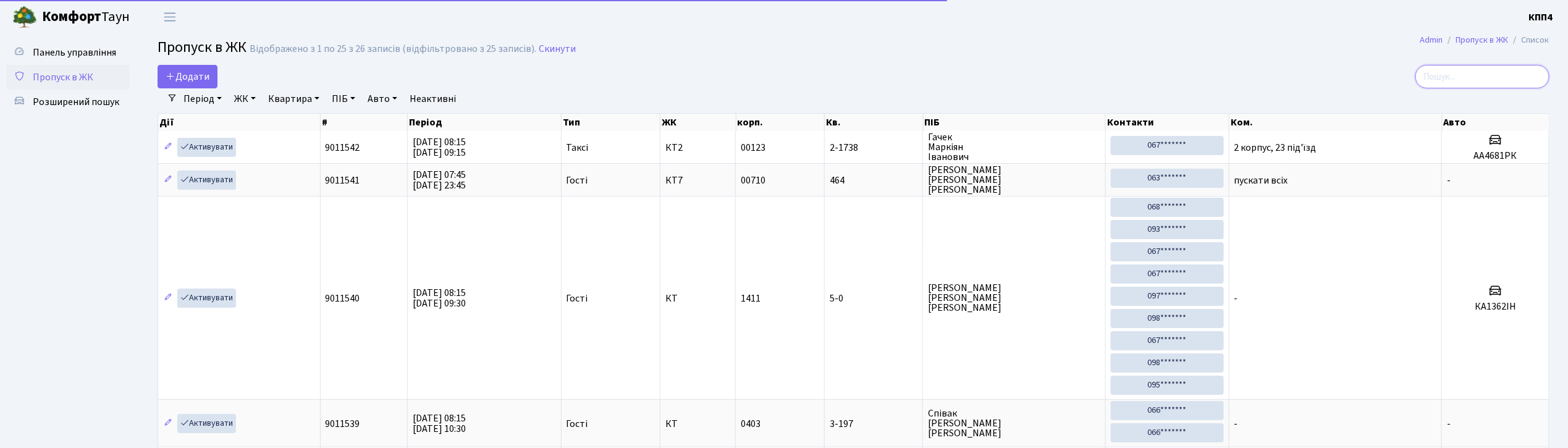
click at [1473, 79] on input "search" at bounding box center [1482, 76] width 134 height 23
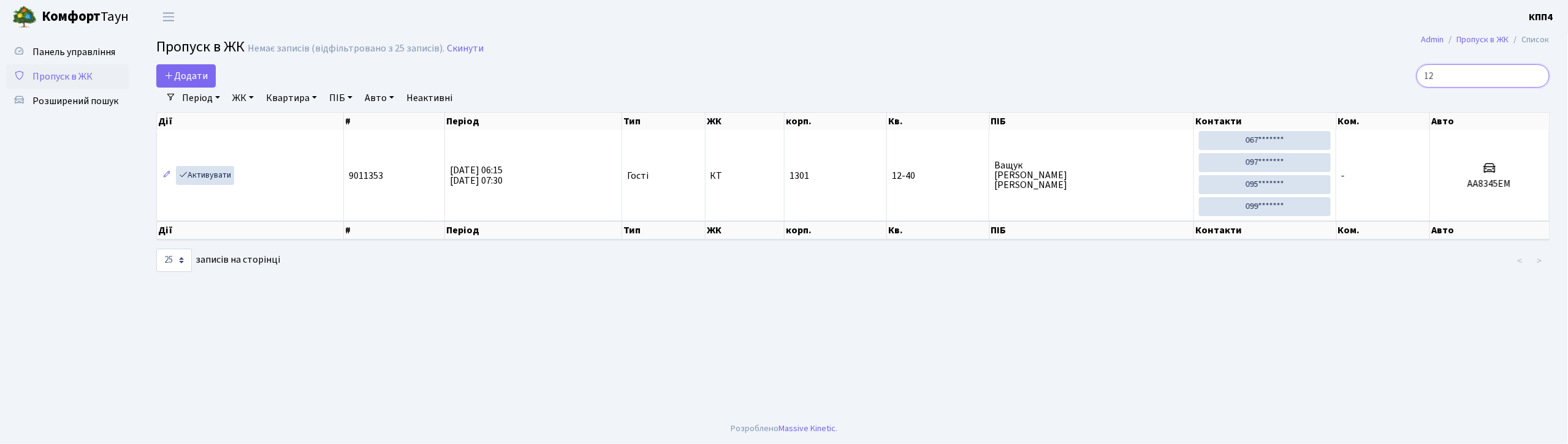
type input "1"
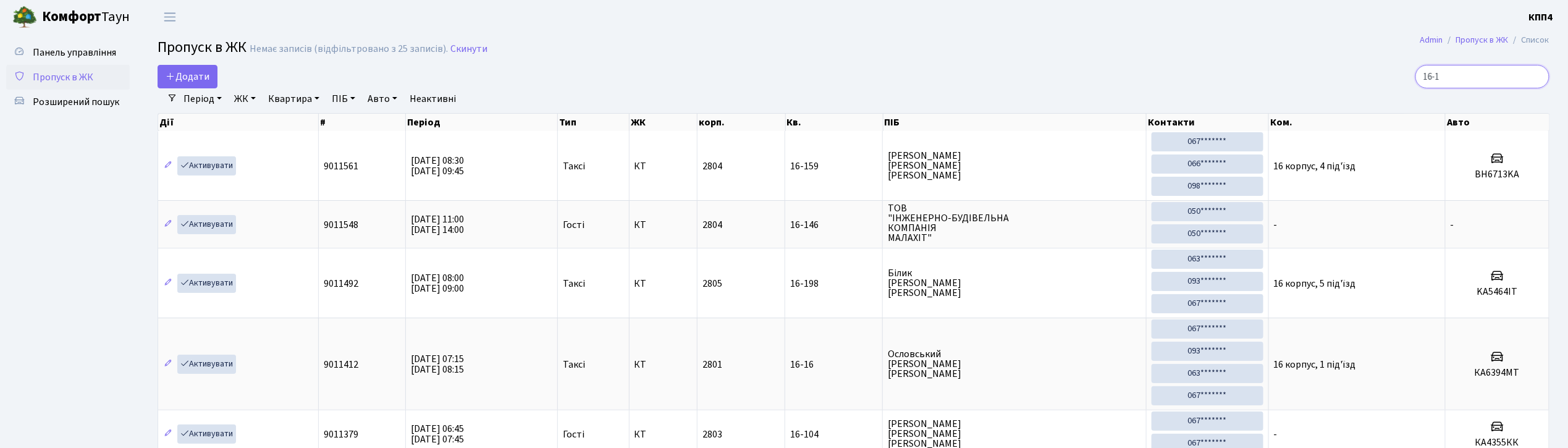
click at [1495, 80] on input "16-1" at bounding box center [1482, 76] width 134 height 23
type input "1"
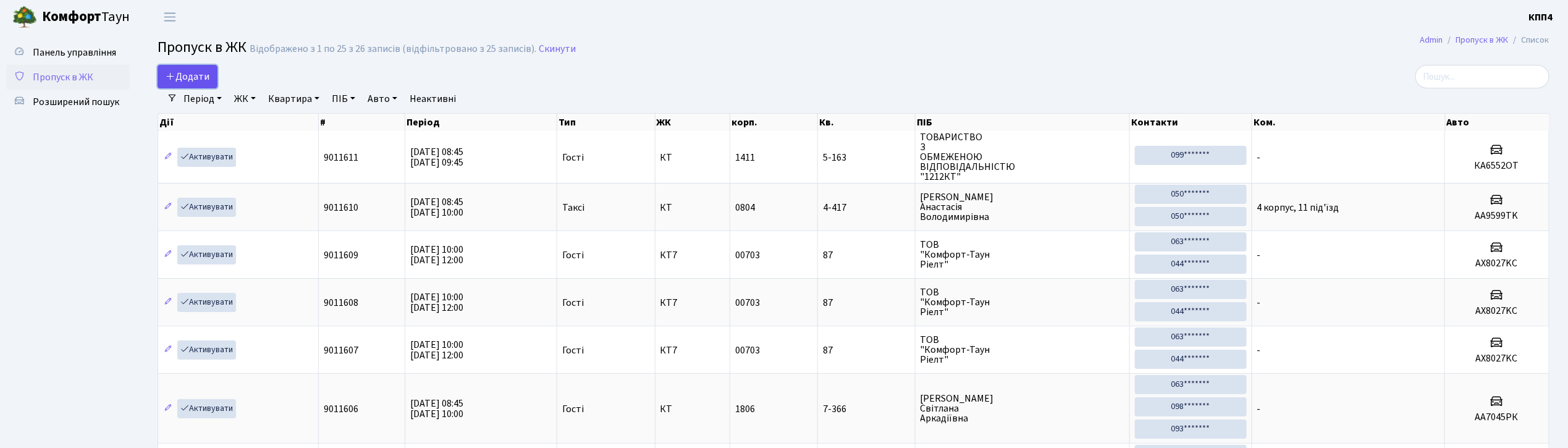
click at [191, 80] on span "Додати" at bounding box center [188, 77] width 44 height 14
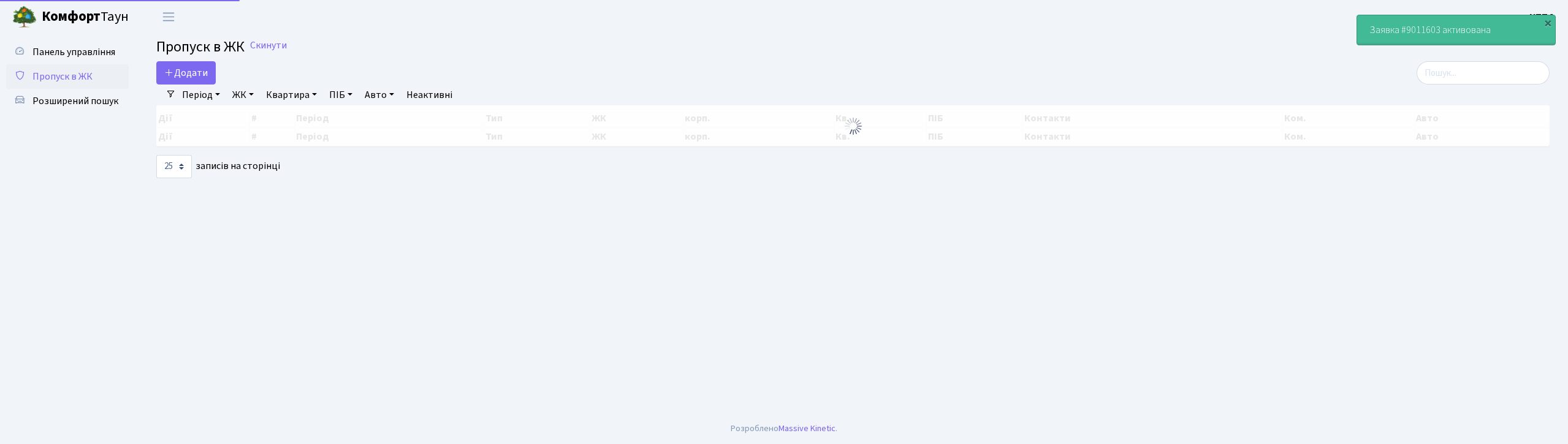
select select "25"
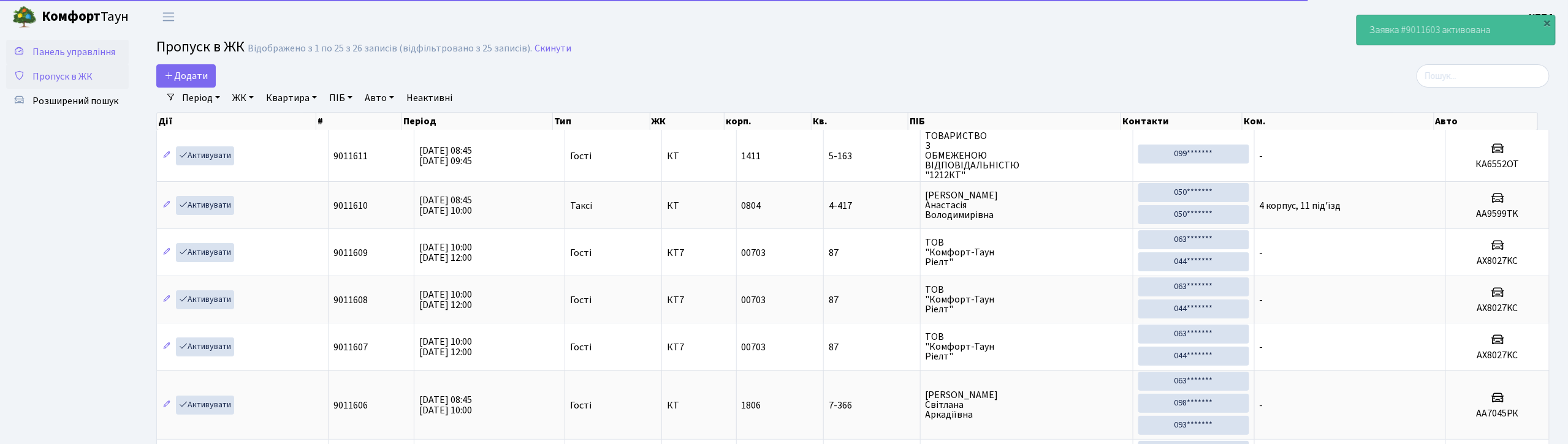
click at [83, 51] on span "Панель управління" at bounding box center [74, 52] width 83 height 13
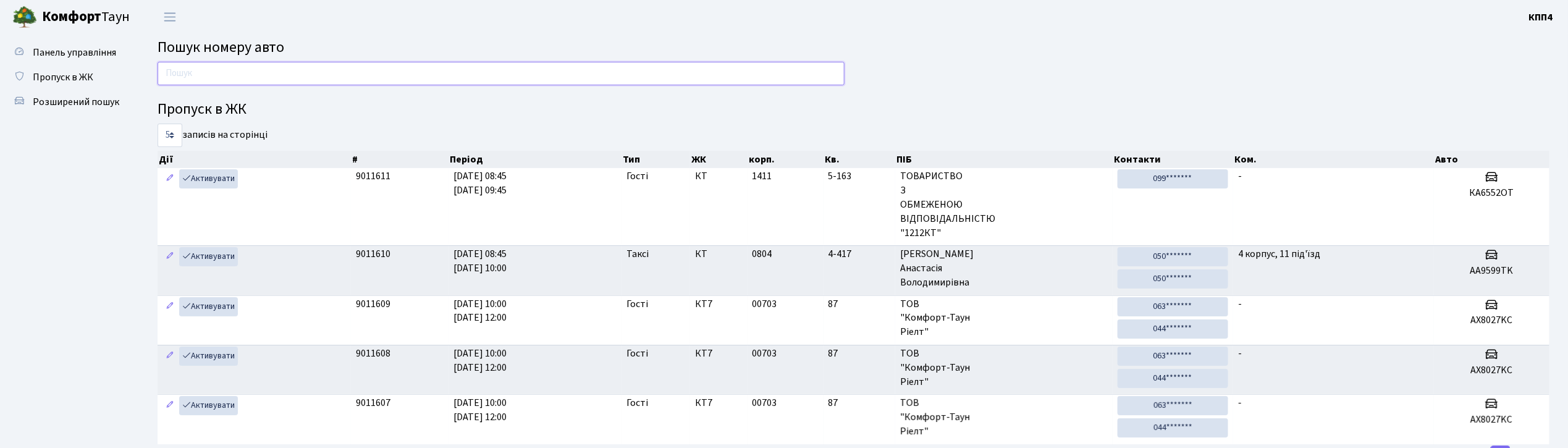
drag, startPoint x: 753, startPoint y: 70, endPoint x: 789, endPoint y: 70, distance: 36.0
click at [755, 70] on input "text" at bounding box center [501, 73] width 687 height 23
click at [719, 67] on input "text" at bounding box center [501, 73] width 687 height 23
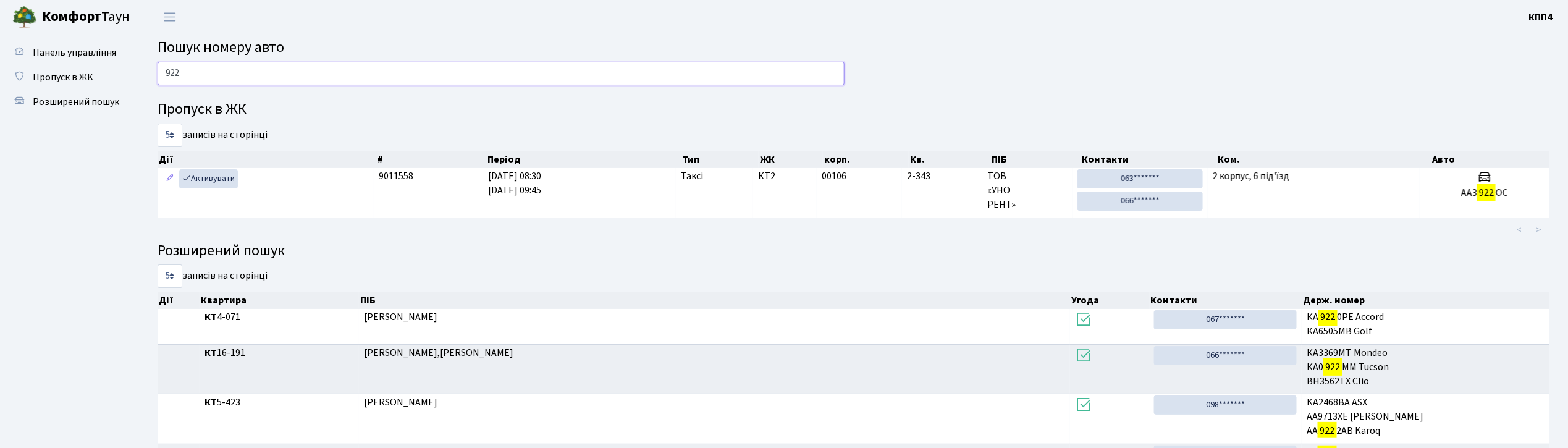
click at [382, 67] on input "922" at bounding box center [501, 73] width 687 height 23
type input "9"
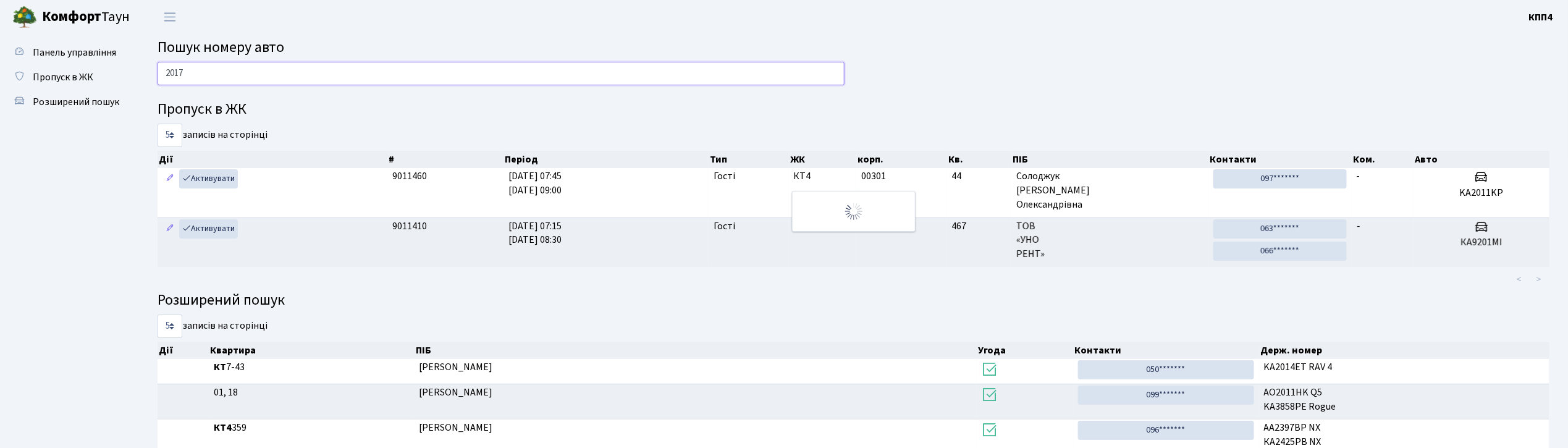
type input "2017"
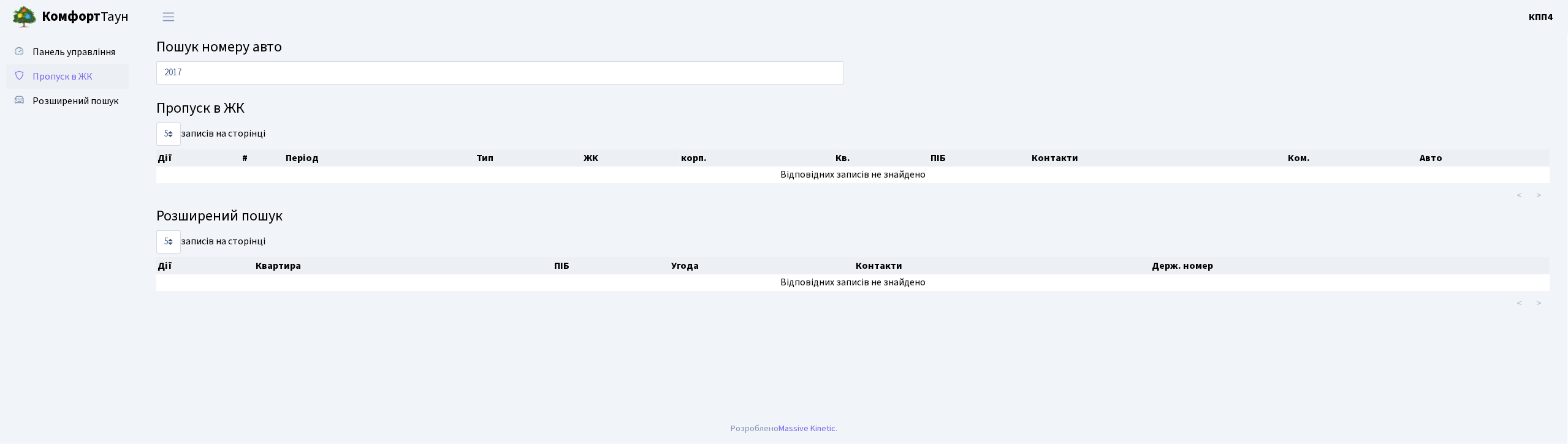
click at [44, 74] on span "Пропуск в ЖК" at bounding box center [63, 77] width 60 height 13
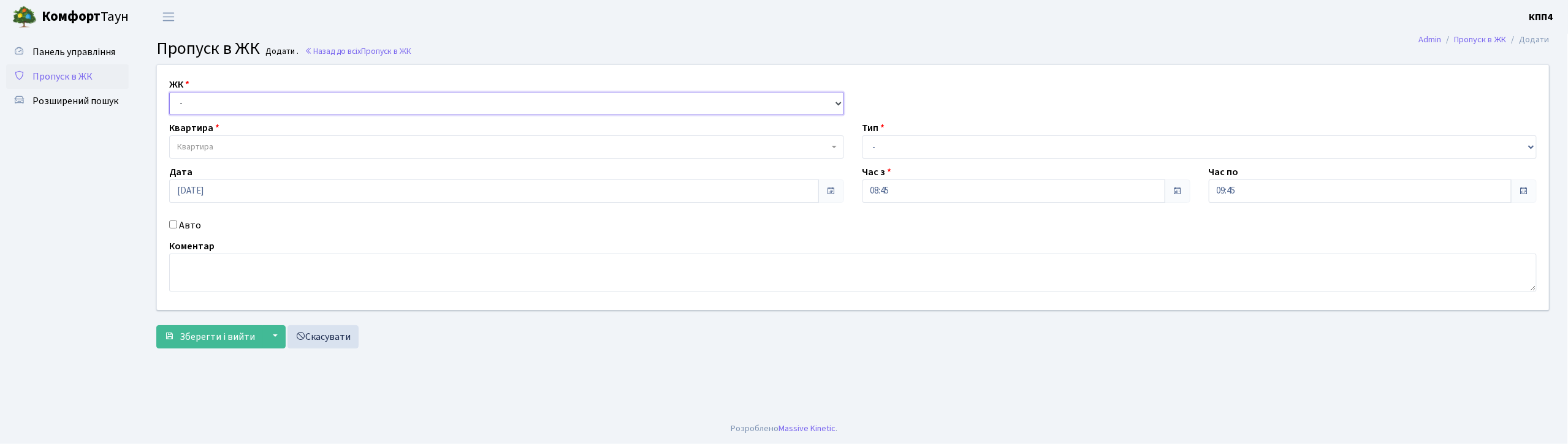
click at [246, 102] on select "- КТ, вул. Регенераторна, 4 КТ2, просп. Соборності, 17 КТ3, вул. Березнева, 16 …" at bounding box center [506, 103] width 675 height 23
select select "271"
click at [169, 92] on select "- КТ, вул. Регенераторна, 4 КТ2, просп. Соборності, 17 КТ3, вул. Березнева, 16 …" at bounding box center [506, 103] width 675 height 23
select select
click at [229, 141] on span "Квартира" at bounding box center [503, 147] width 651 height 12
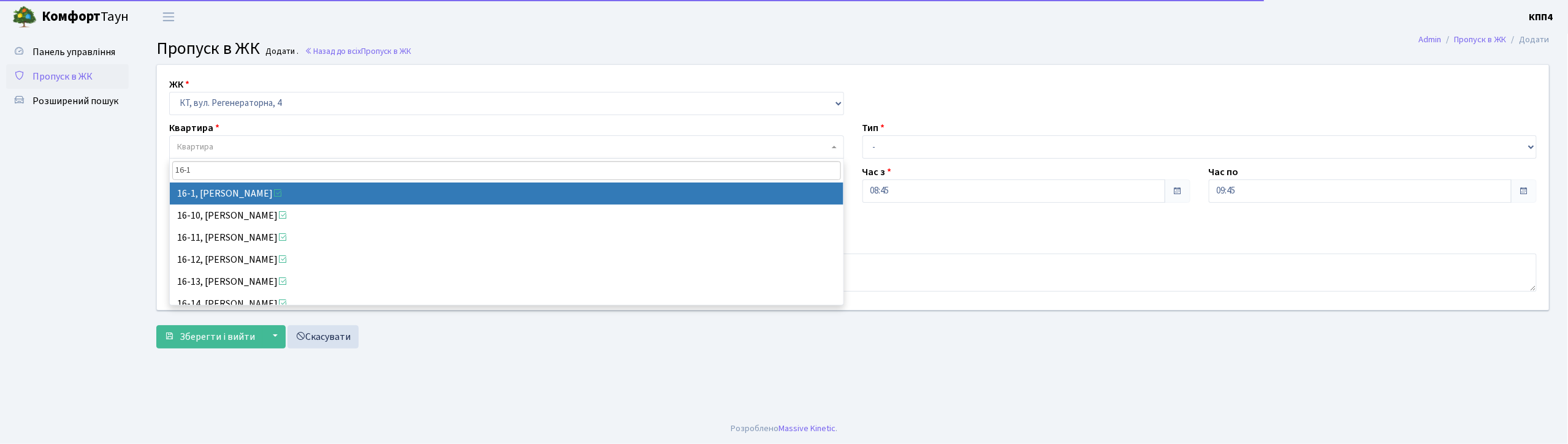
type input "16-1"
select select "8562"
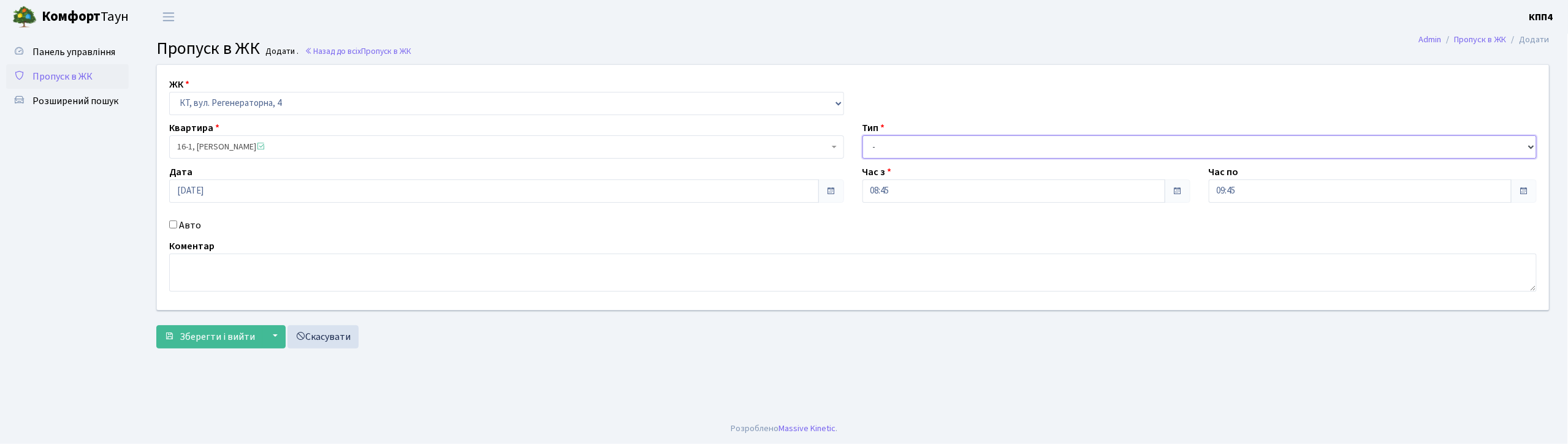
click at [965, 152] on select "- Доставка Таксі Гості Сервіс" at bounding box center [1199, 147] width 675 height 23
select select "3"
click at [862, 135] on select "- Доставка Таксі Гості Сервіс" at bounding box center [1199, 147] width 675 height 23
drag, startPoint x: 238, startPoint y: 277, endPoint x: 252, endPoint y: 260, distance: 22.0
click at [238, 270] on textarea at bounding box center [852, 272] width 1368 height 38
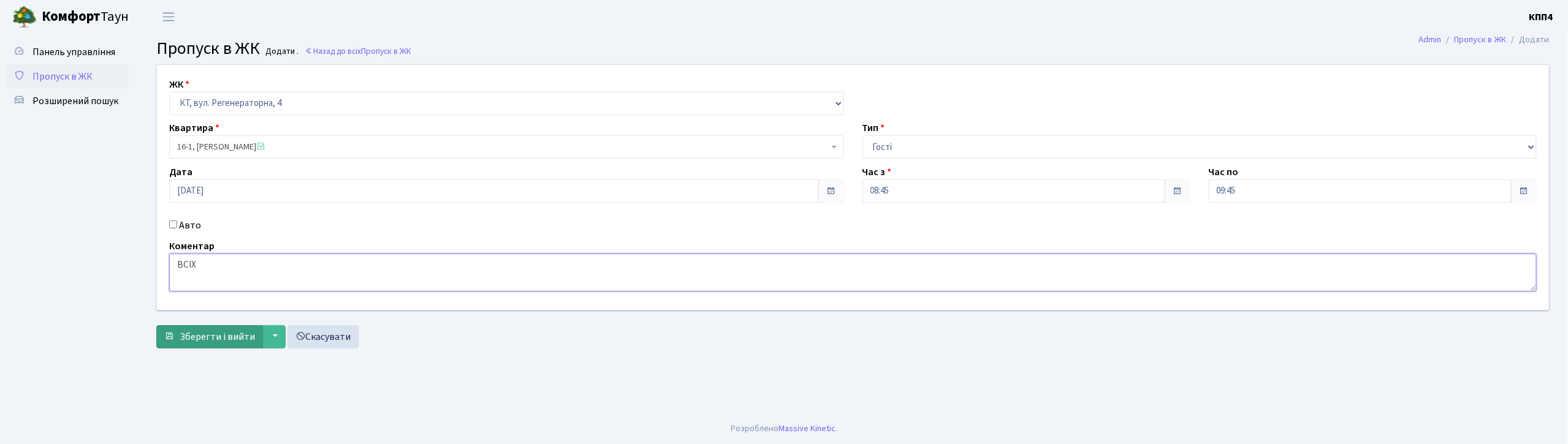
type textarea "ВСІХ"
click at [205, 333] on span "Зберегти і вийти" at bounding box center [217, 337] width 75 height 13
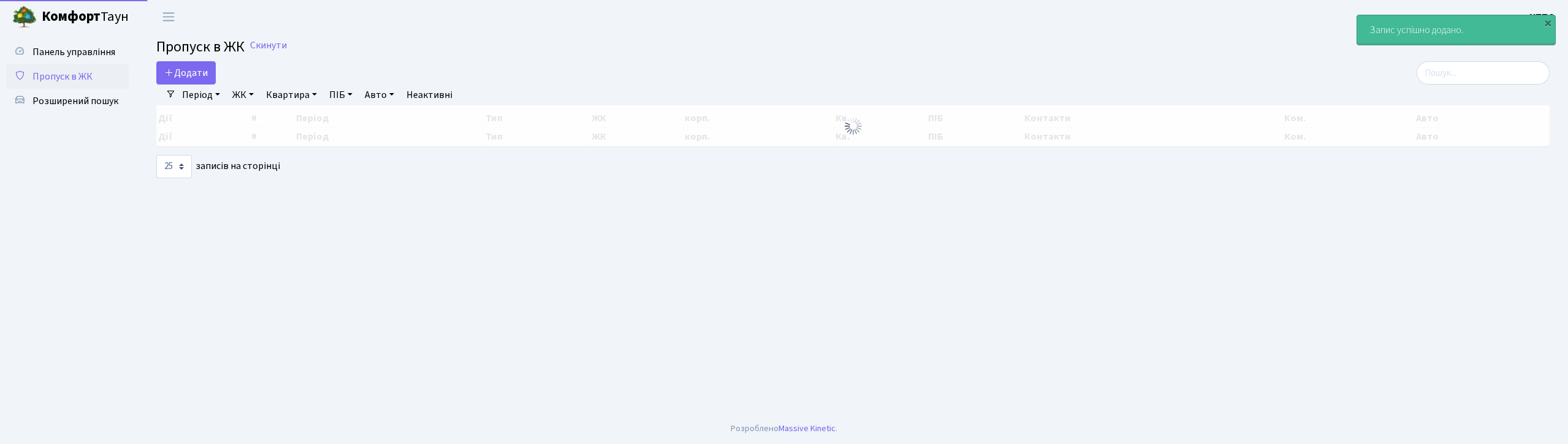
select select "25"
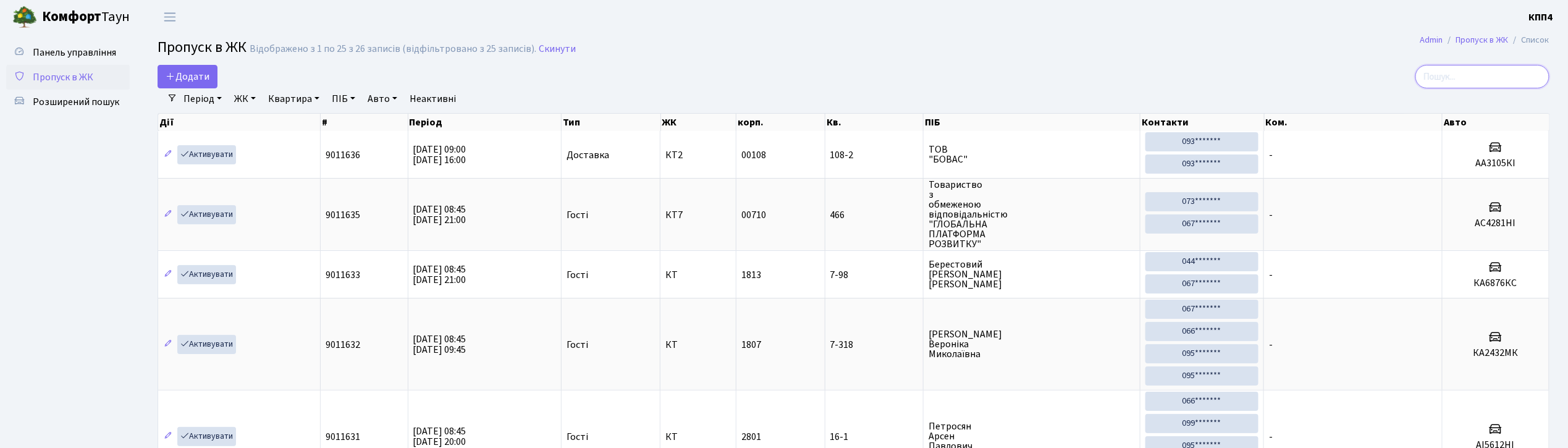
click at [1494, 79] on input "search" at bounding box center [1482, 76] width 134 height 23
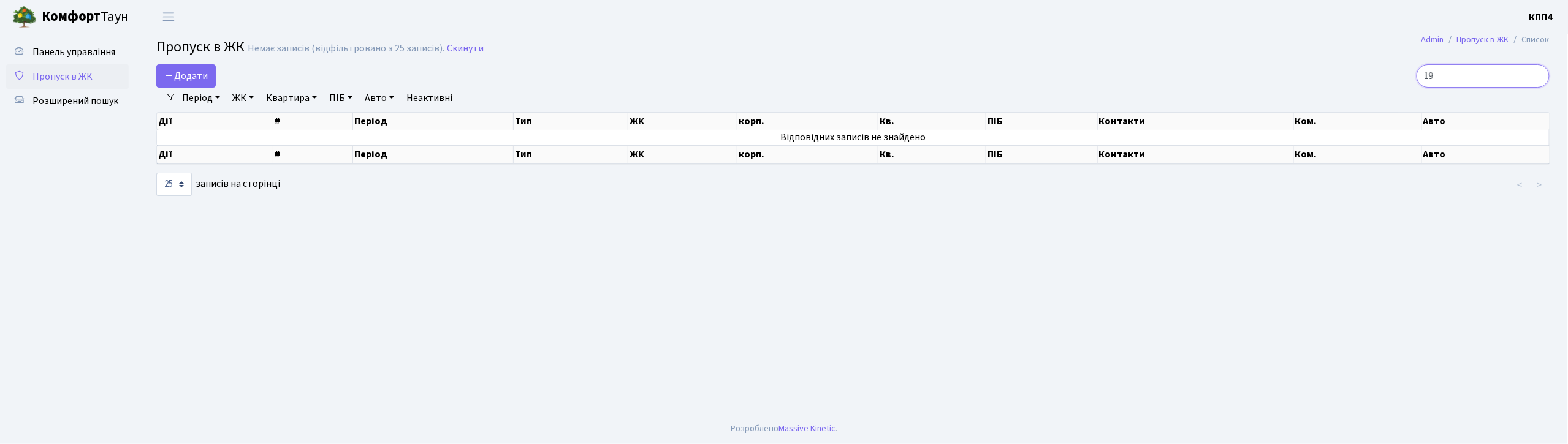
type input "1"
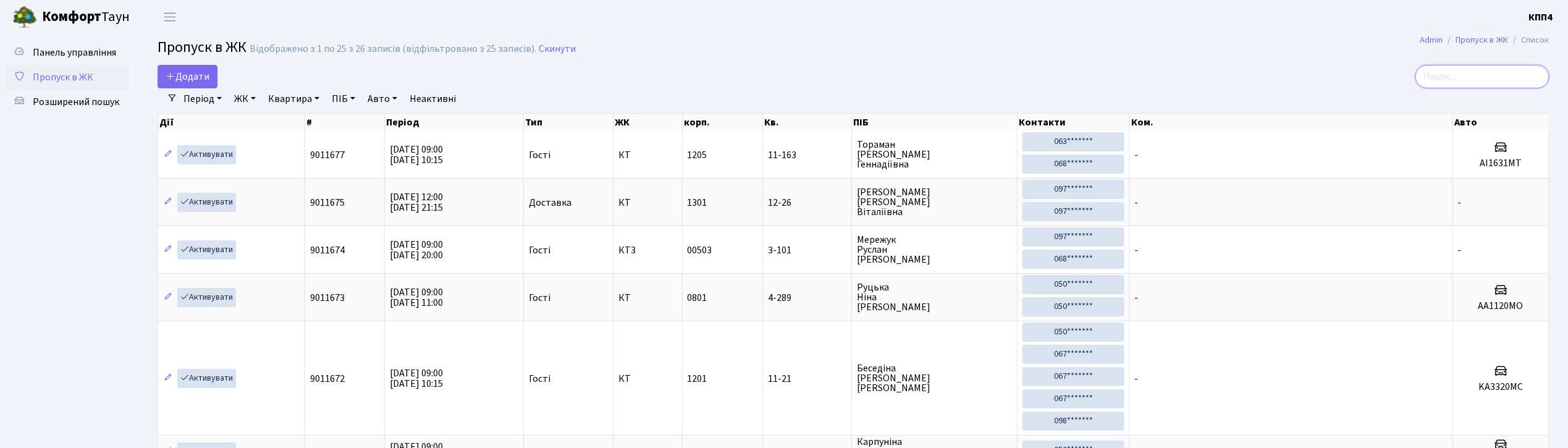
click at [1481, 79] on input "search" at bounding box center [1482, 76] width 134 height 23
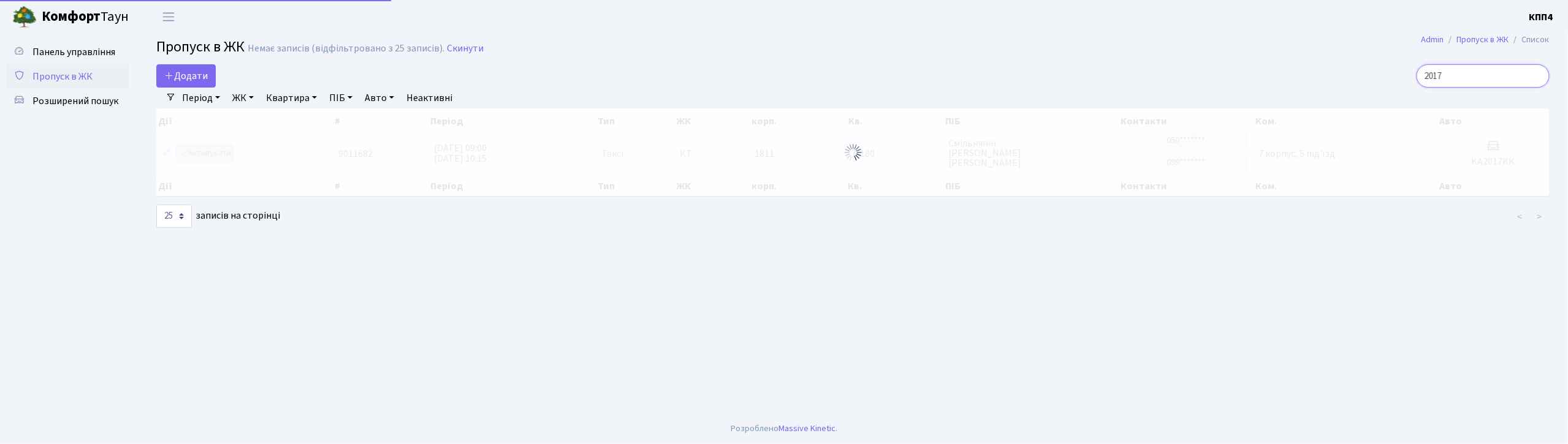
type input "2017"
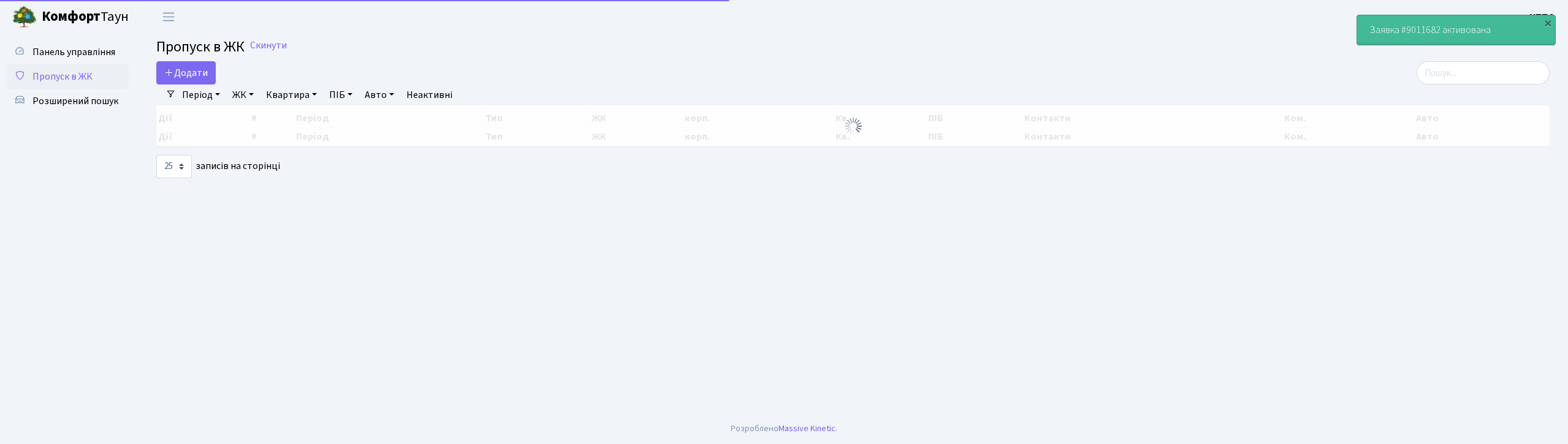
select select "25"
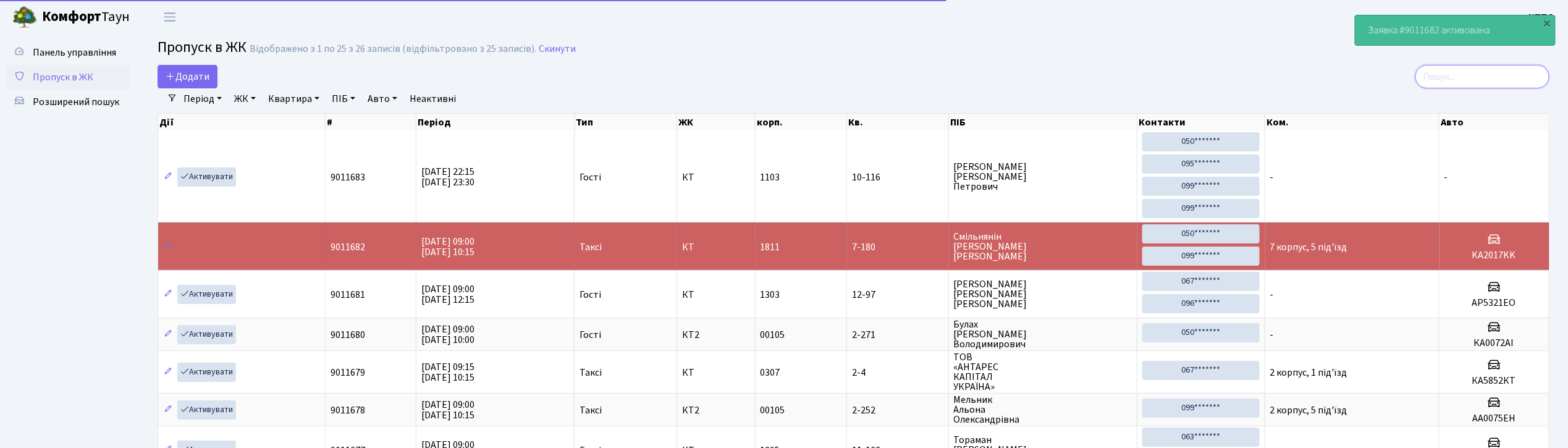
click at [1507, 68] on input "search" at bounding box center [1482, 76] width 134 height 23
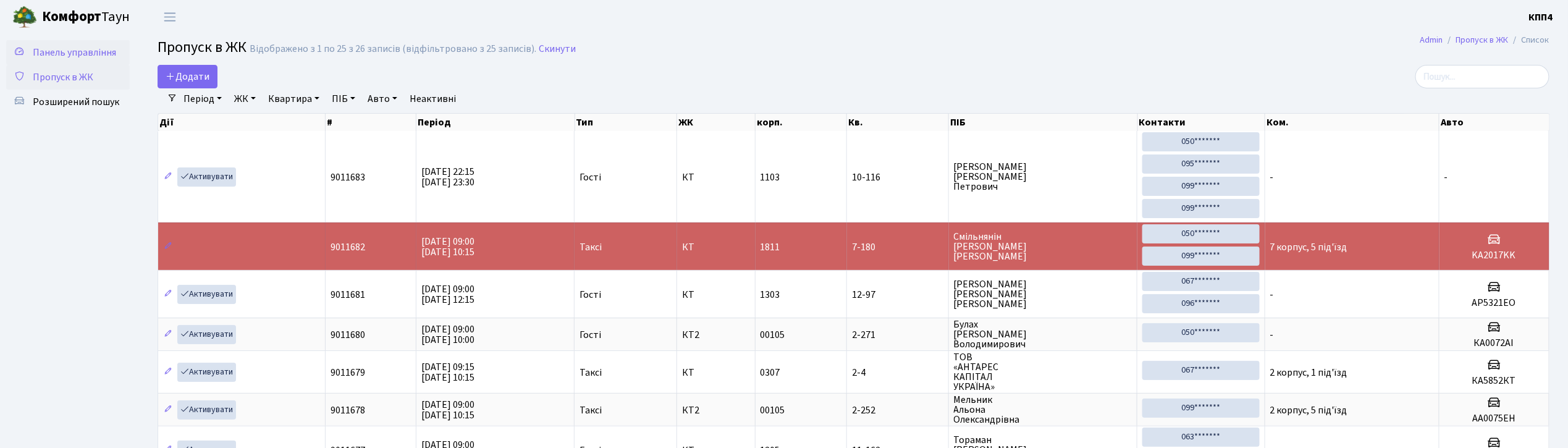
click at [86, 50] on span "Панель управління" at bounding box center [74, 53] width 83 height 14
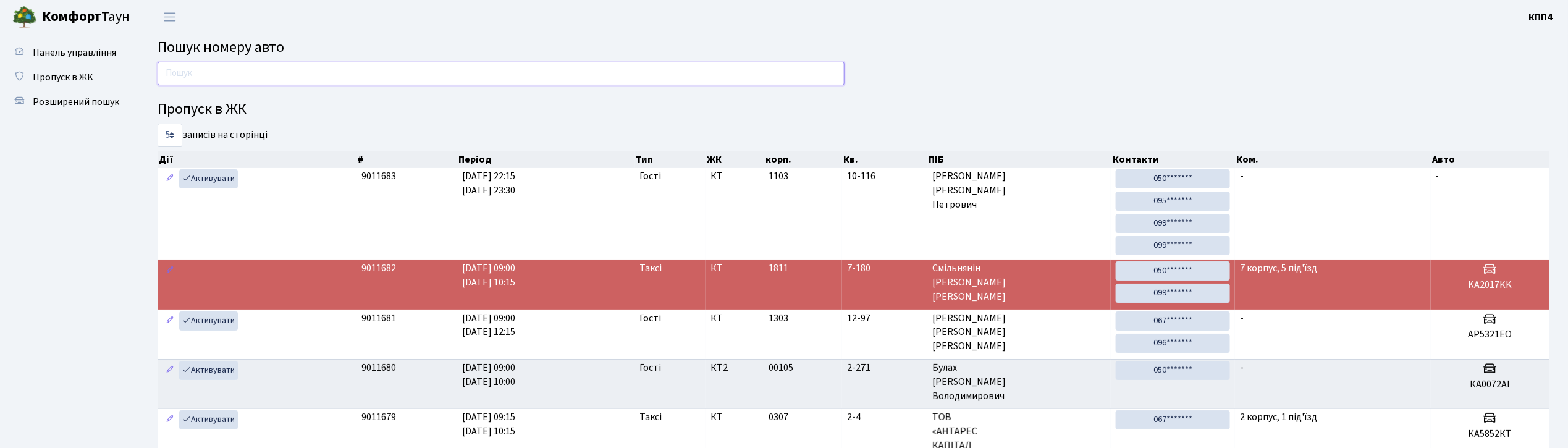
click at [618, 77] on input "text" at bounding box center [501, 73] width 687 height 23
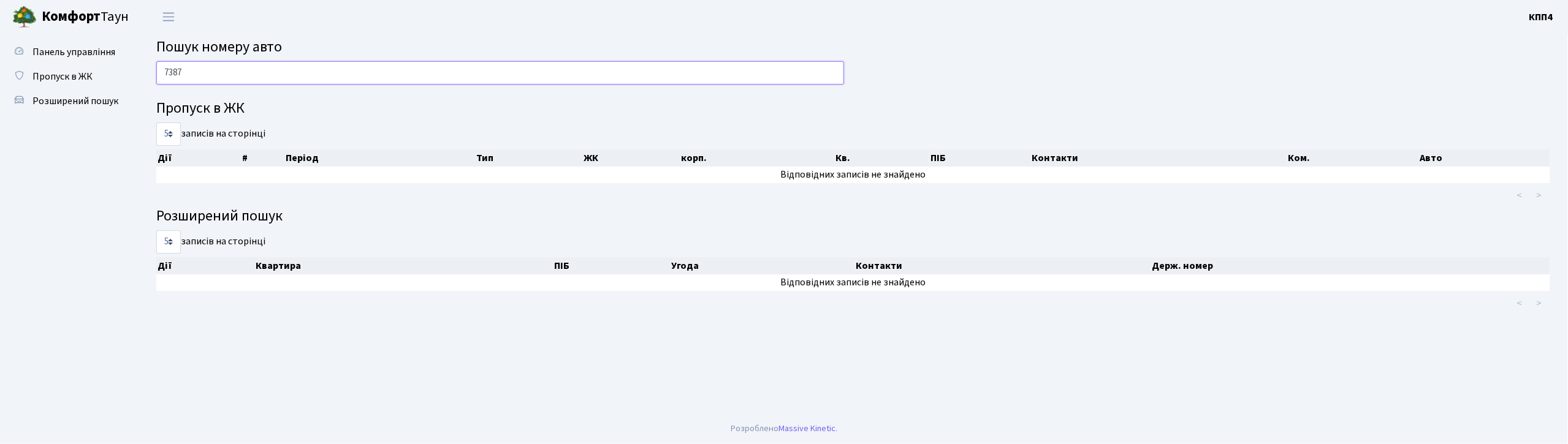
drag, startPoint x: 373, startPoint y: 68, endPoint x: 374, endPoint y: 61, distance: 7.1
click at [373, 68] on input "7387" at bounding box center [500, 72] width 688 height 23
type input "7"
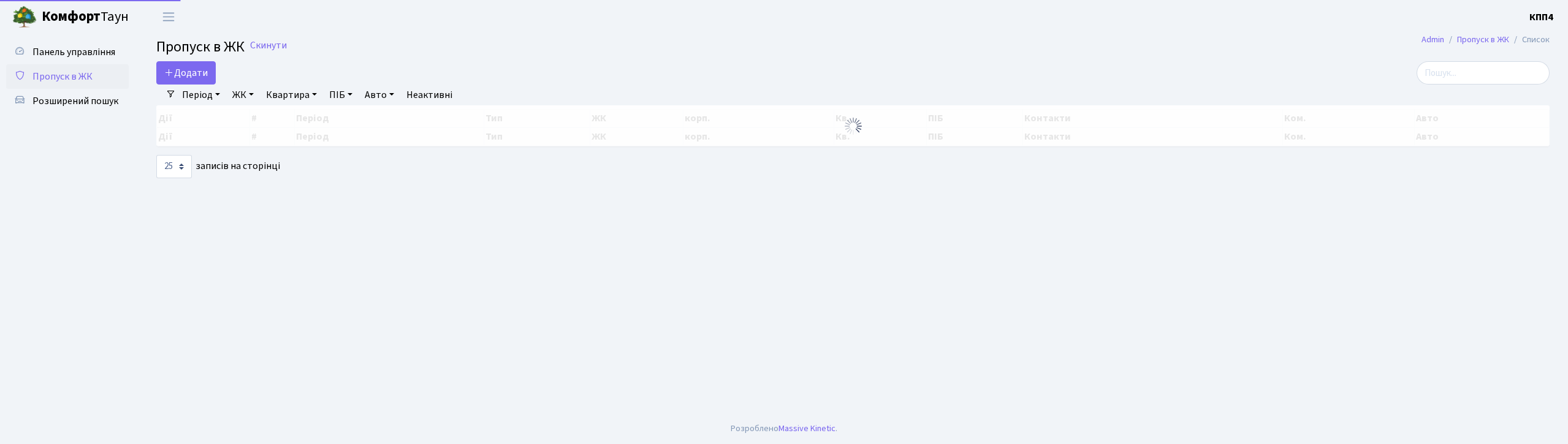
select select "25"
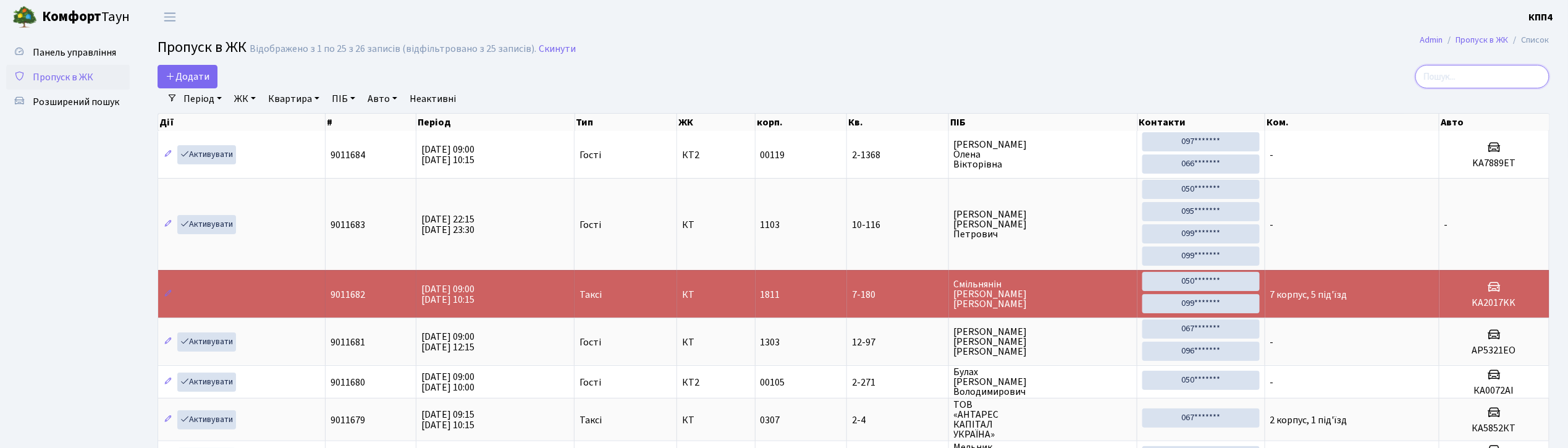
click at [1523, 83] on input "search" at bounding box center [1482, 76] width 134 height 23
click at [194, 80] on span "Додати" at bounding box center [188, 77] width 44 height 14
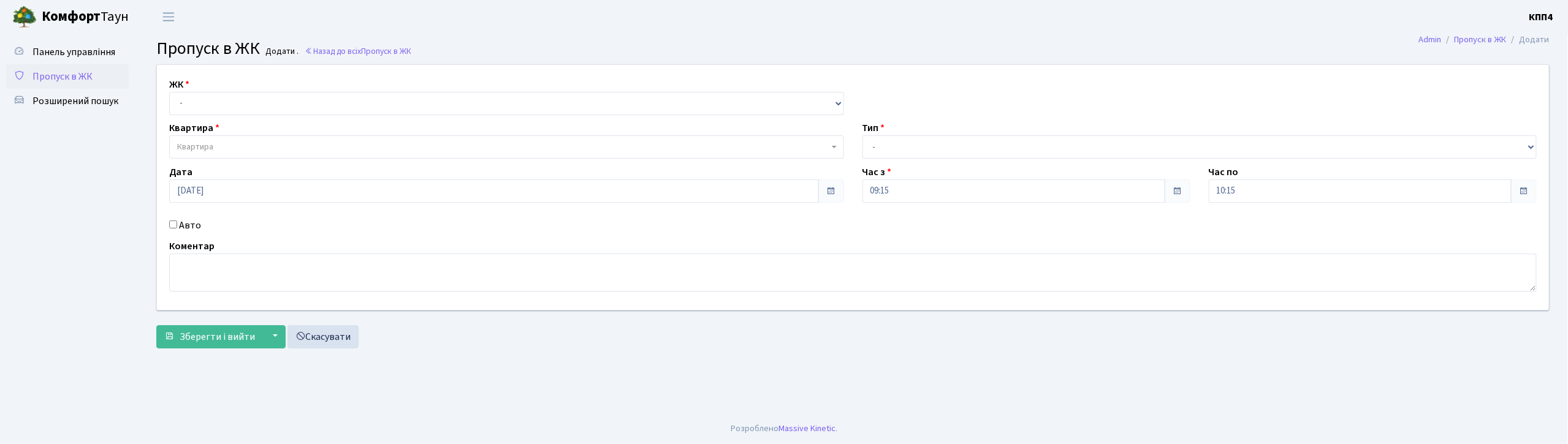
click at [71, 77] on span "Пропуск в ЖК" at bounding box center [63, 77] width 60 height 13
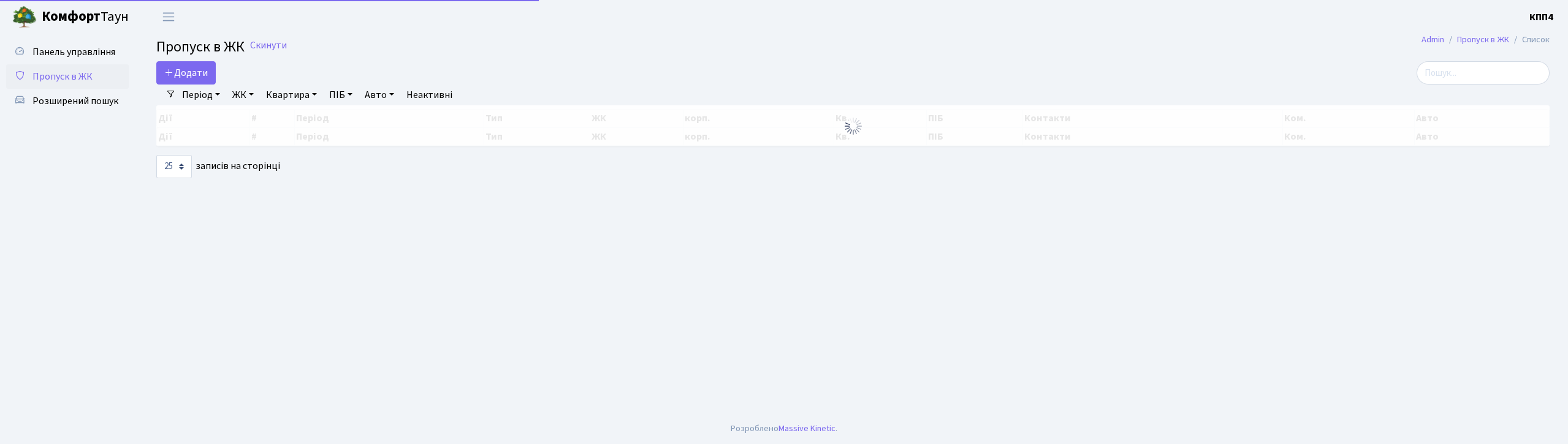
select select "25"
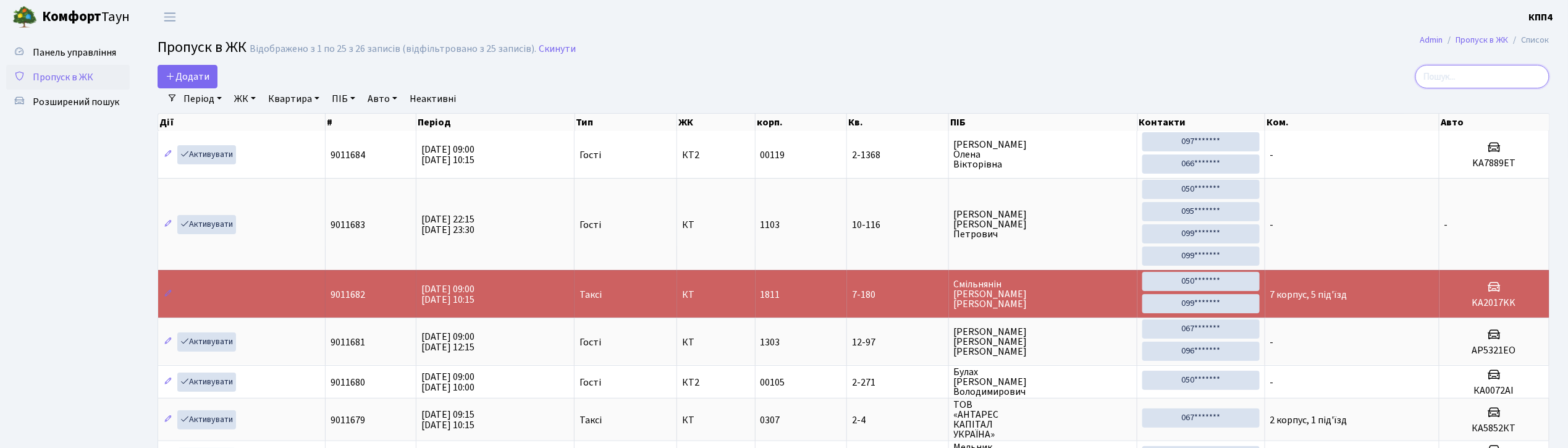
click at [1465, 78] on input "search" at bounding box center [1482, 76] width 134 height 23
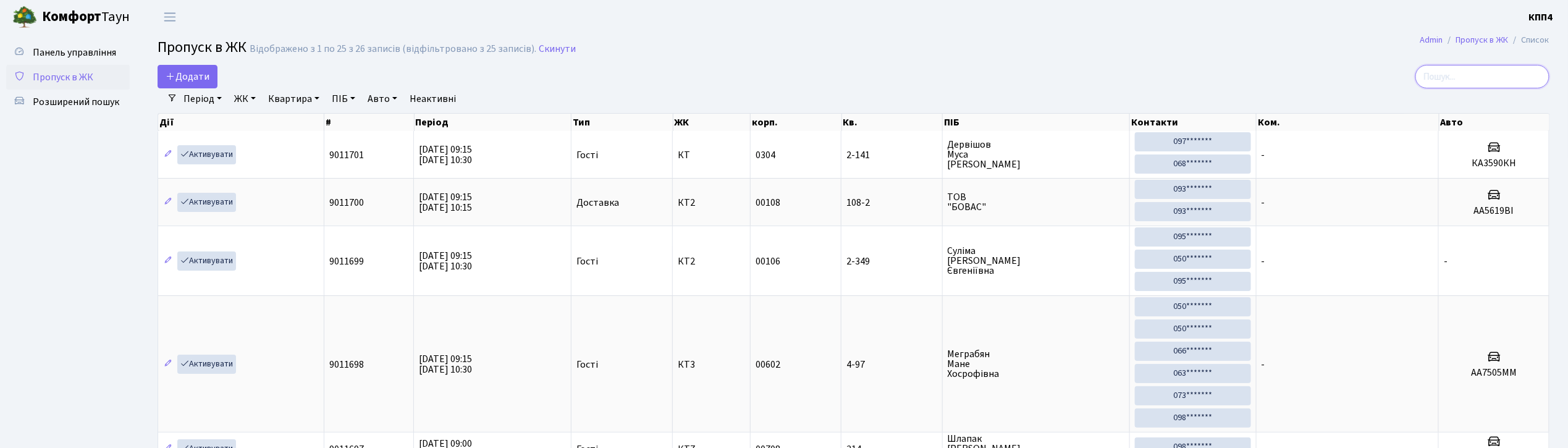
click at [1486, 85] on input "search" at bounding box center [1482, 76] width 134 height 23
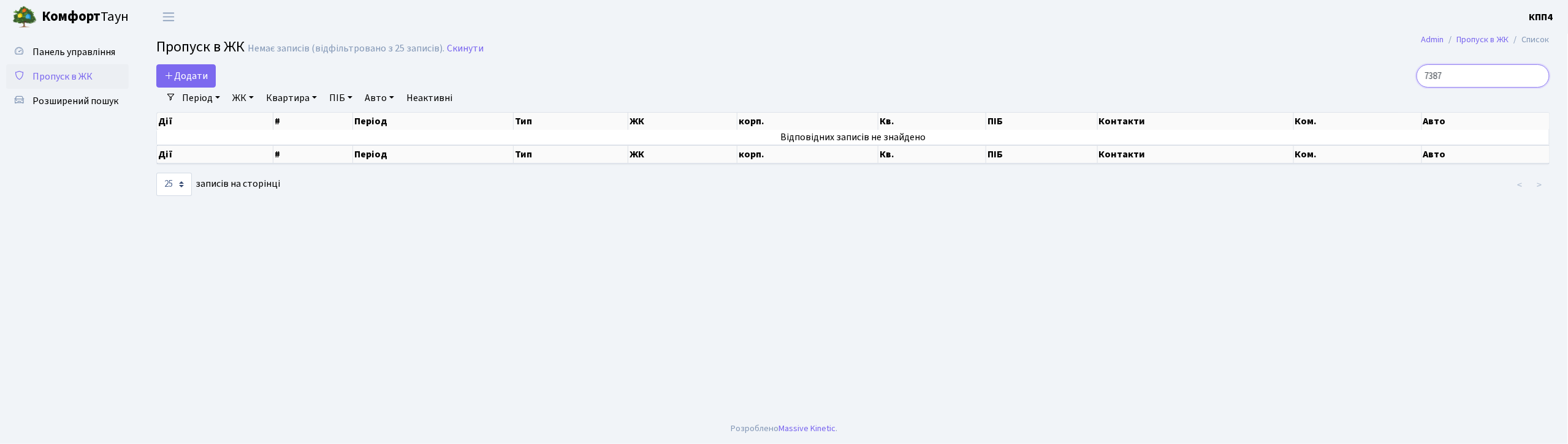
type input "7387"
